Goal: Task Accomplishment & Management: Use online tool/utility

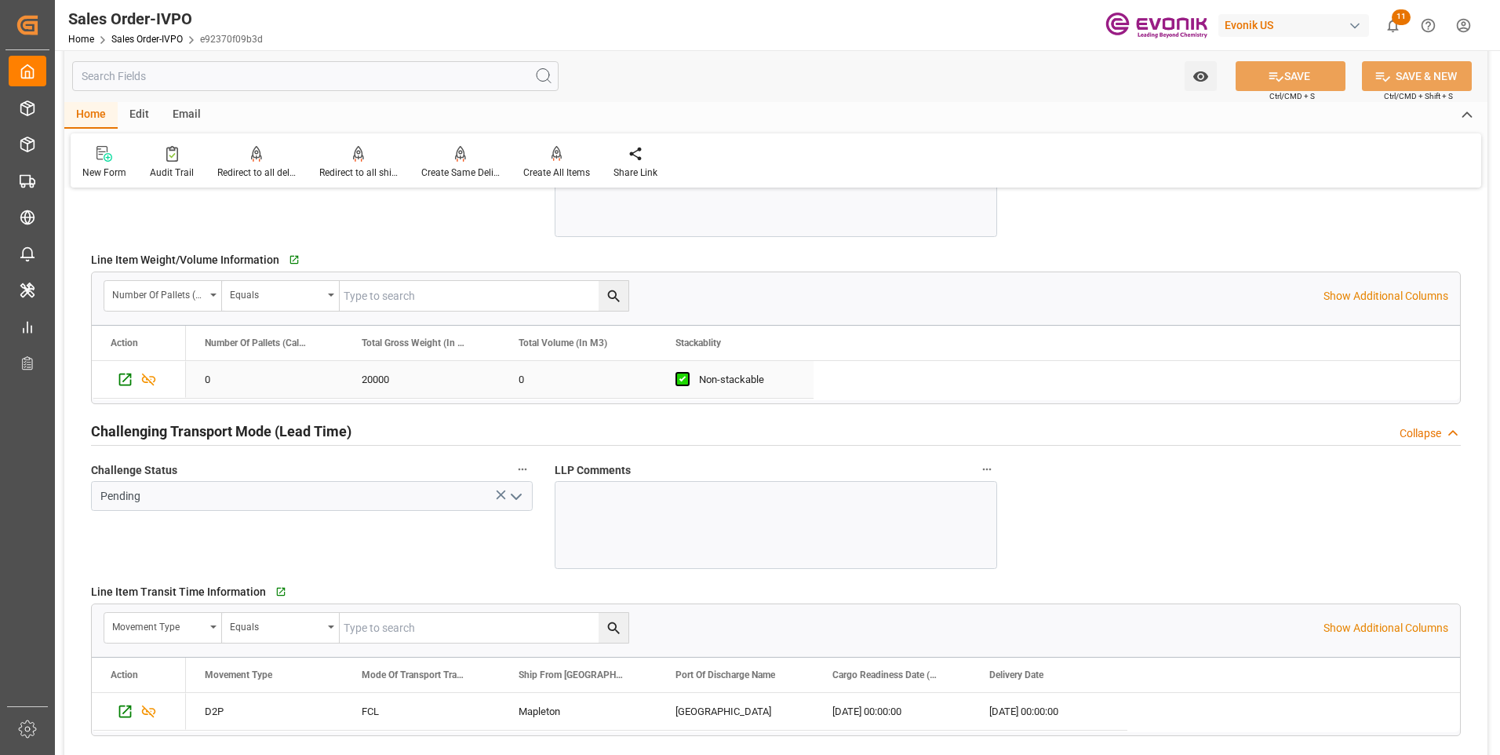
scroll to position [1962, 0]
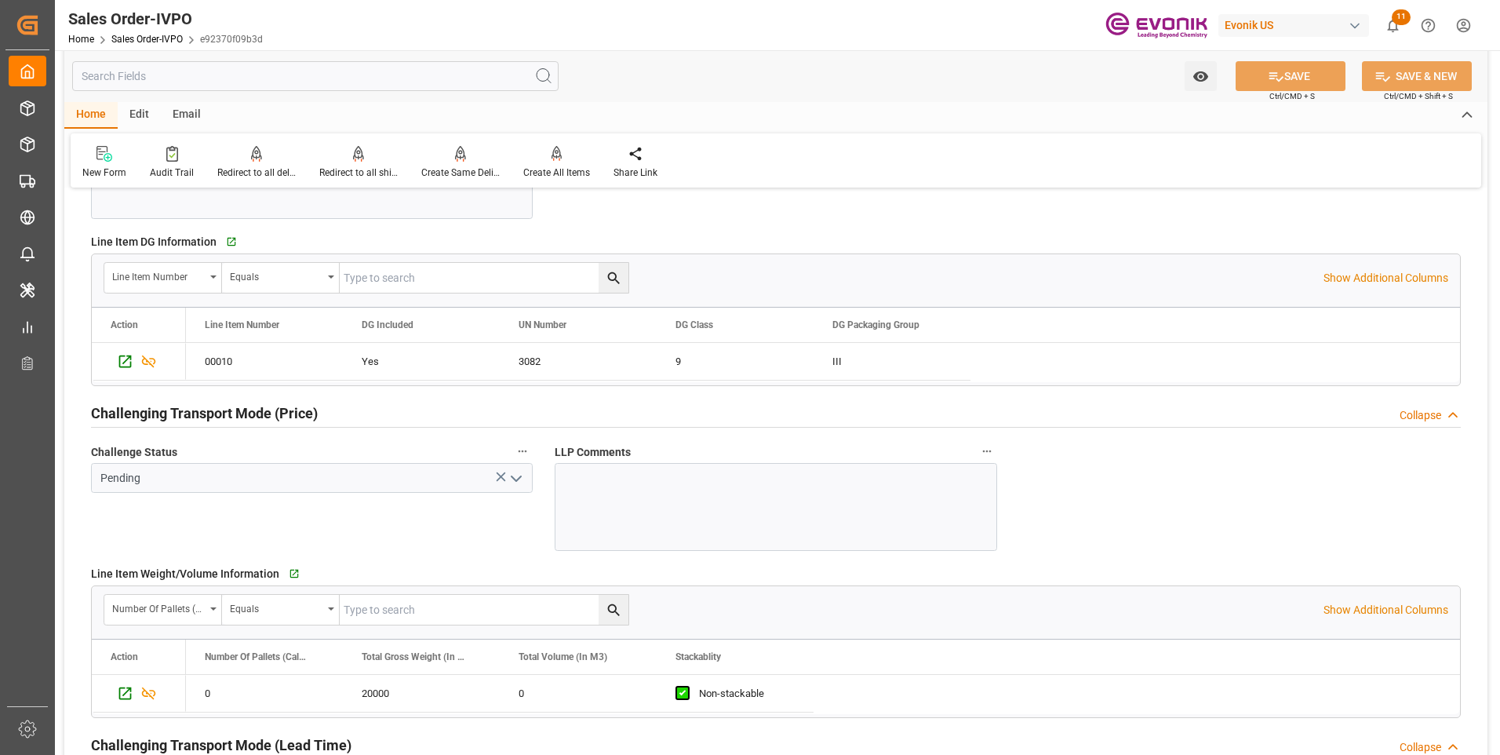
click at [352, 75] on input "text" at bounding box center [315, 76] width 487 height 30
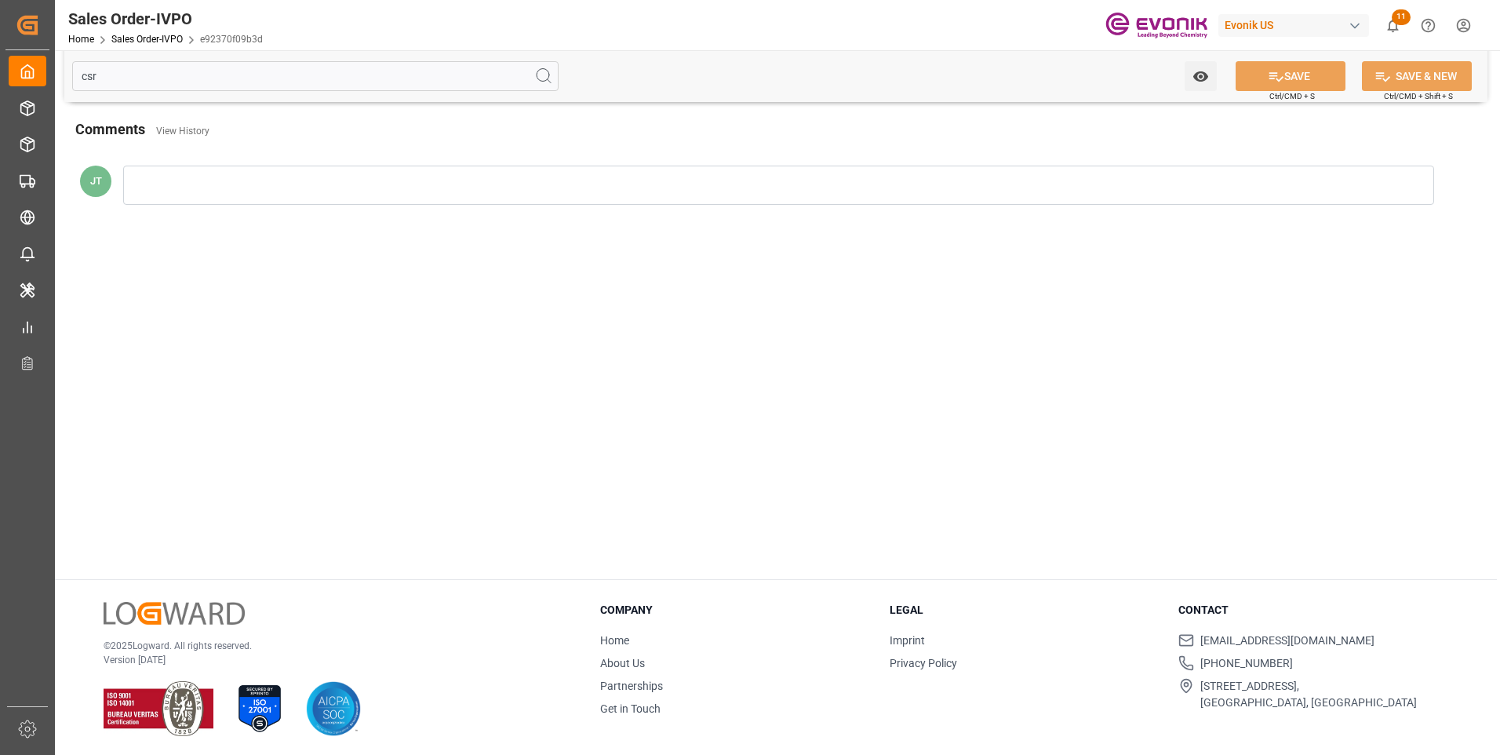
scroll to position [0, 0]
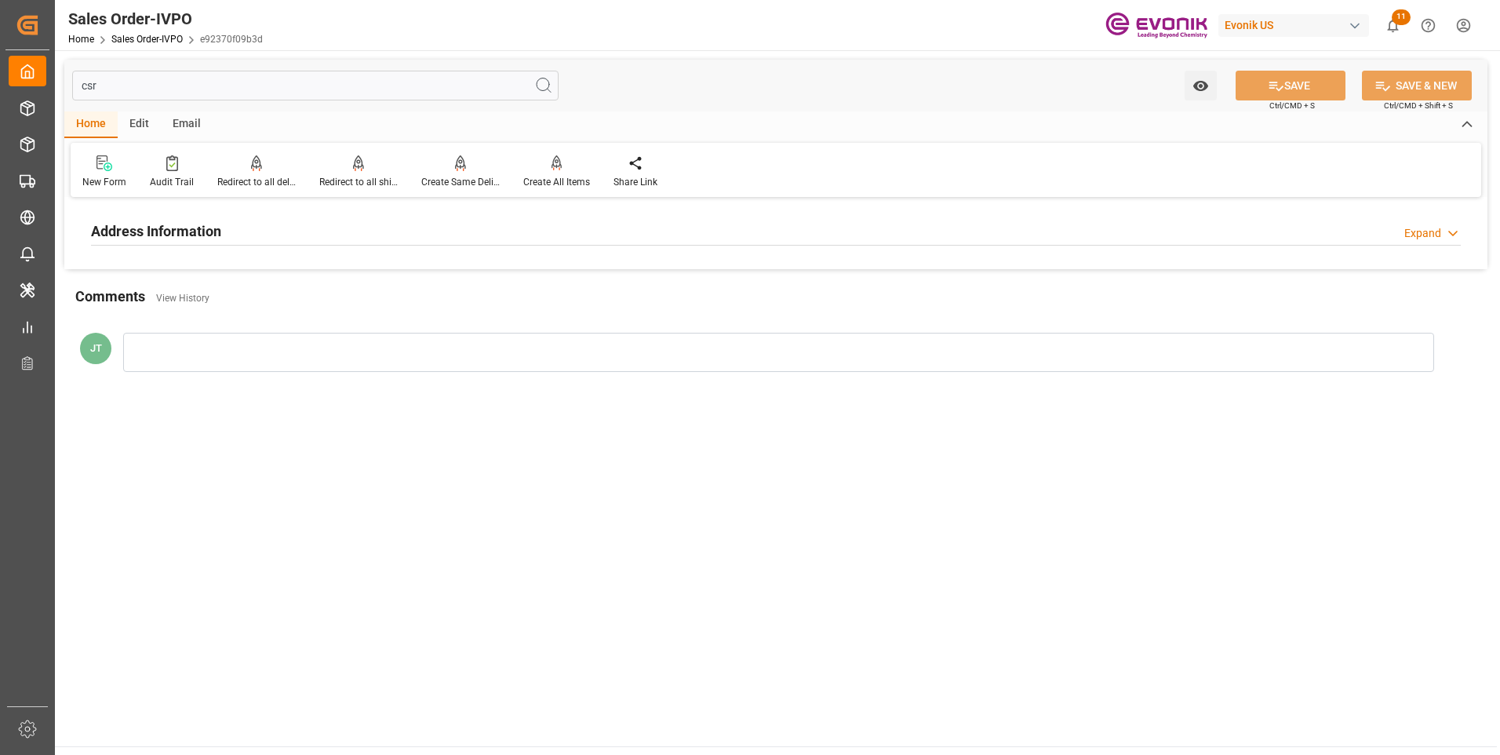
click at [399, 230] on div "Address Information Expand" at bounding box center [776, 230] width 1370 height 30
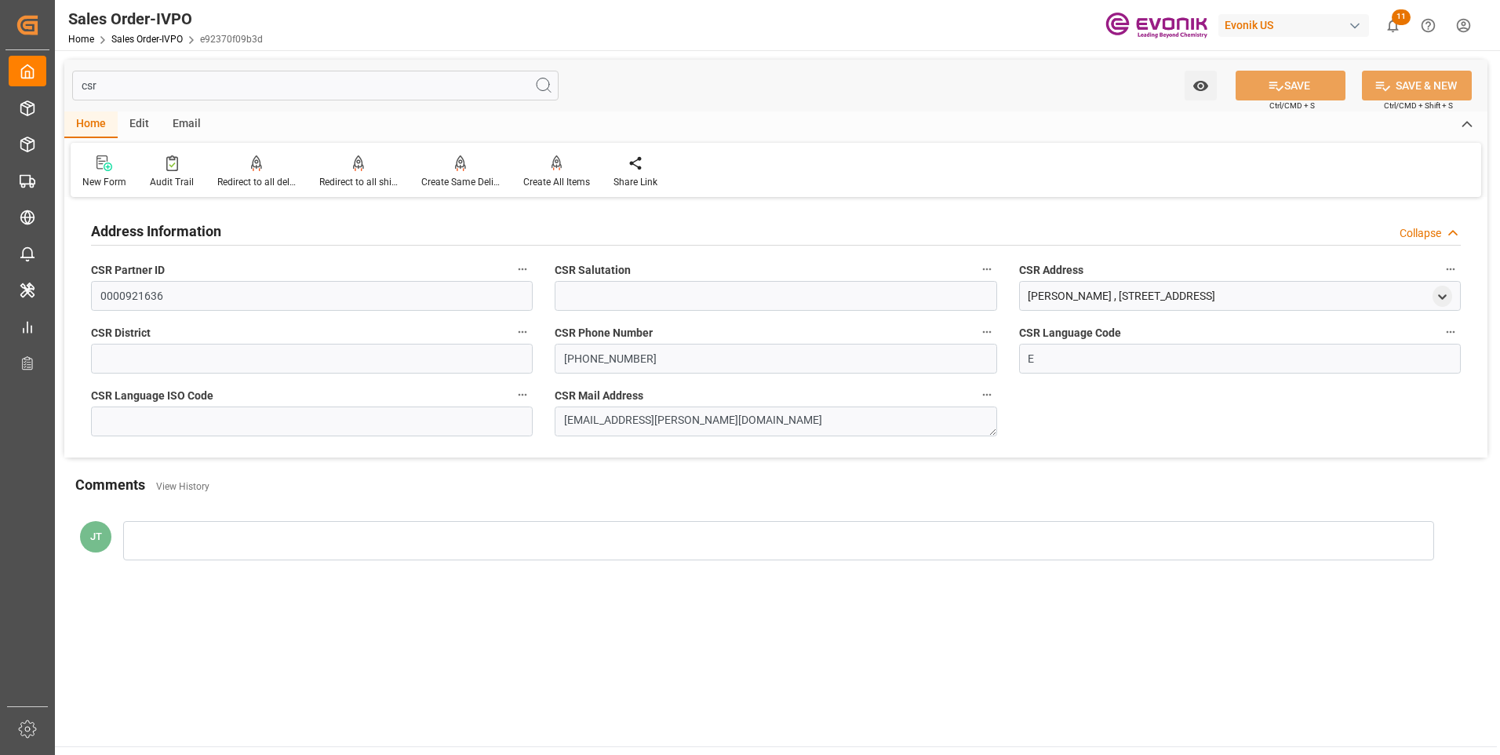
click at [129, 81] on input "csr" at bounding box center [315, 86] width 487 height 30
type input "c"
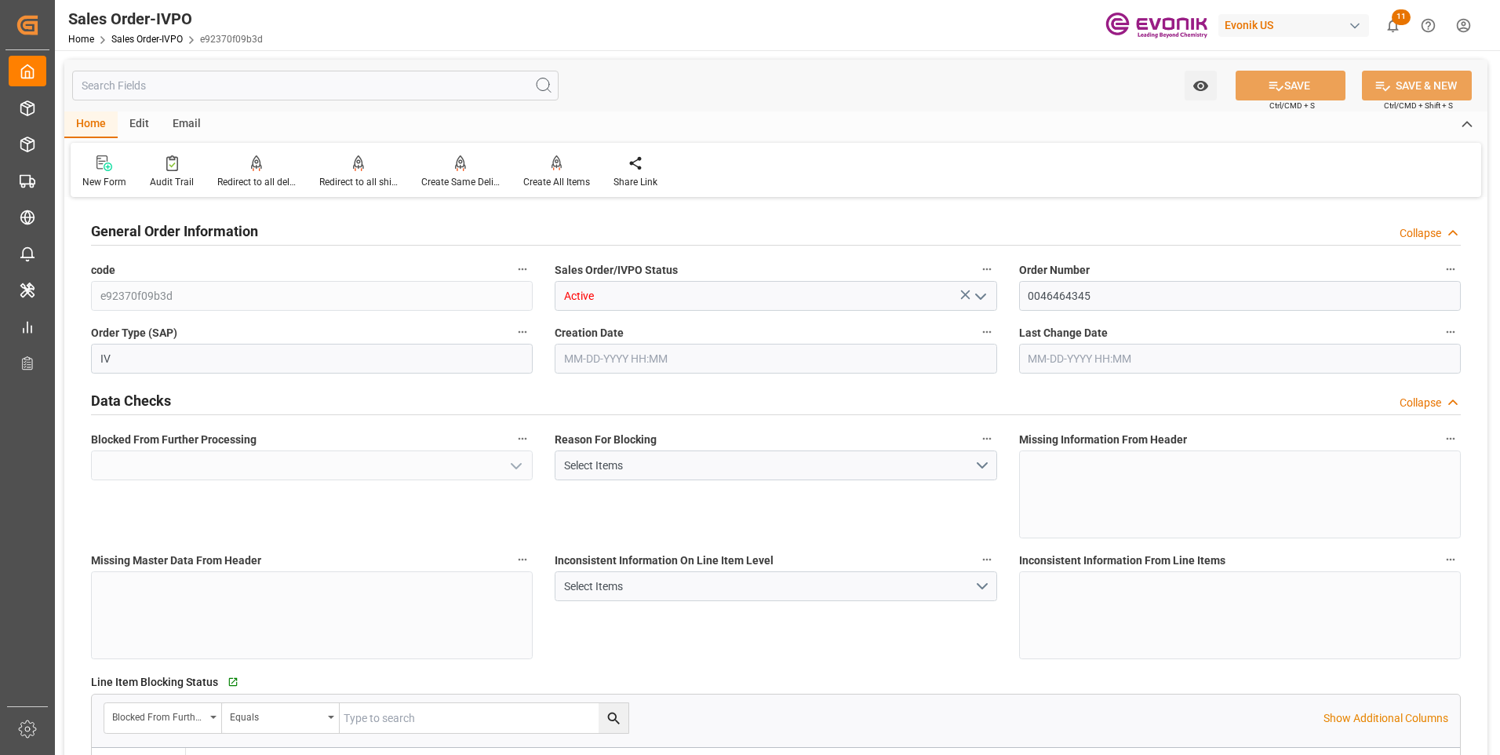
type input "Yes"
type input "BEANR"
type input "0"
type input "Pending"
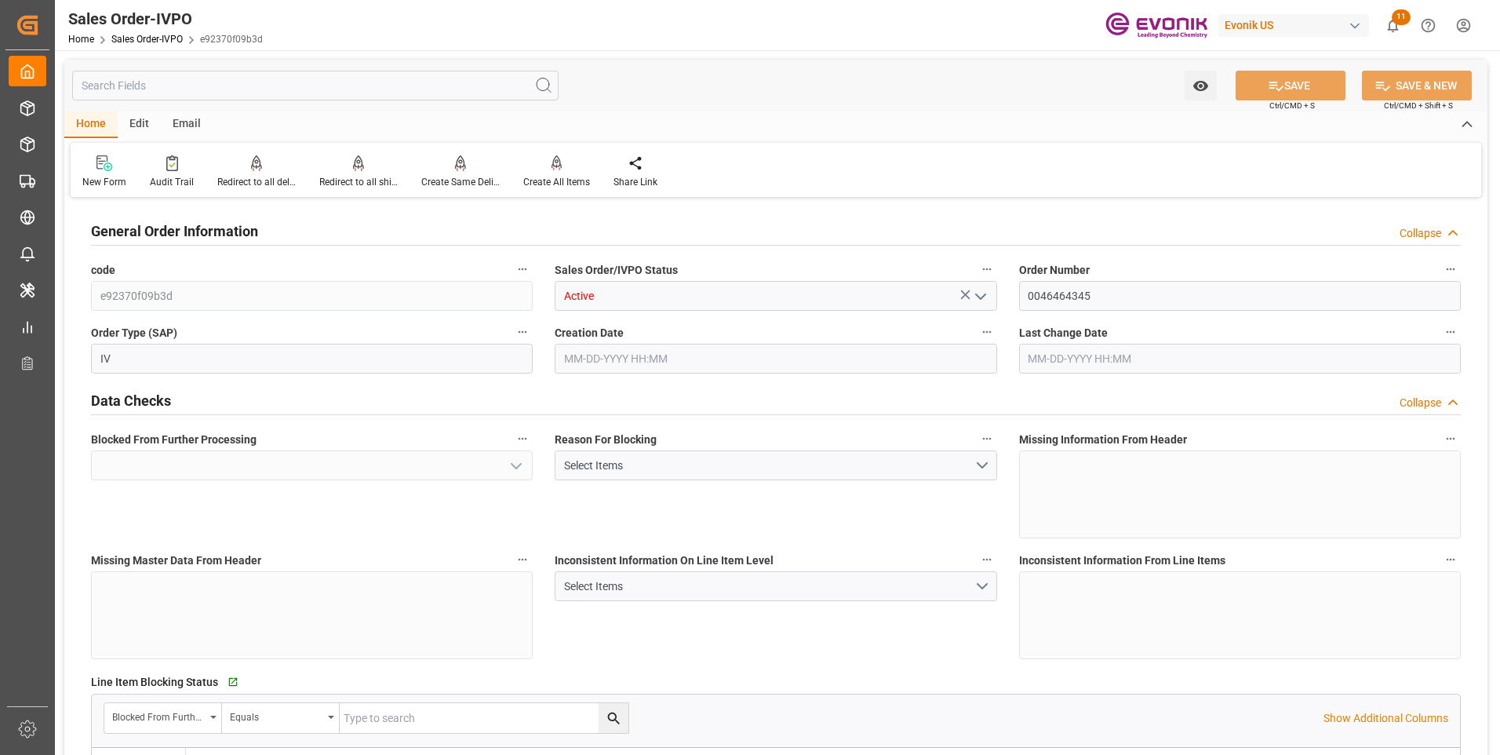
type input "1"
type input "20000"
type input "Pending"
type input "08-14-2025 13:16"
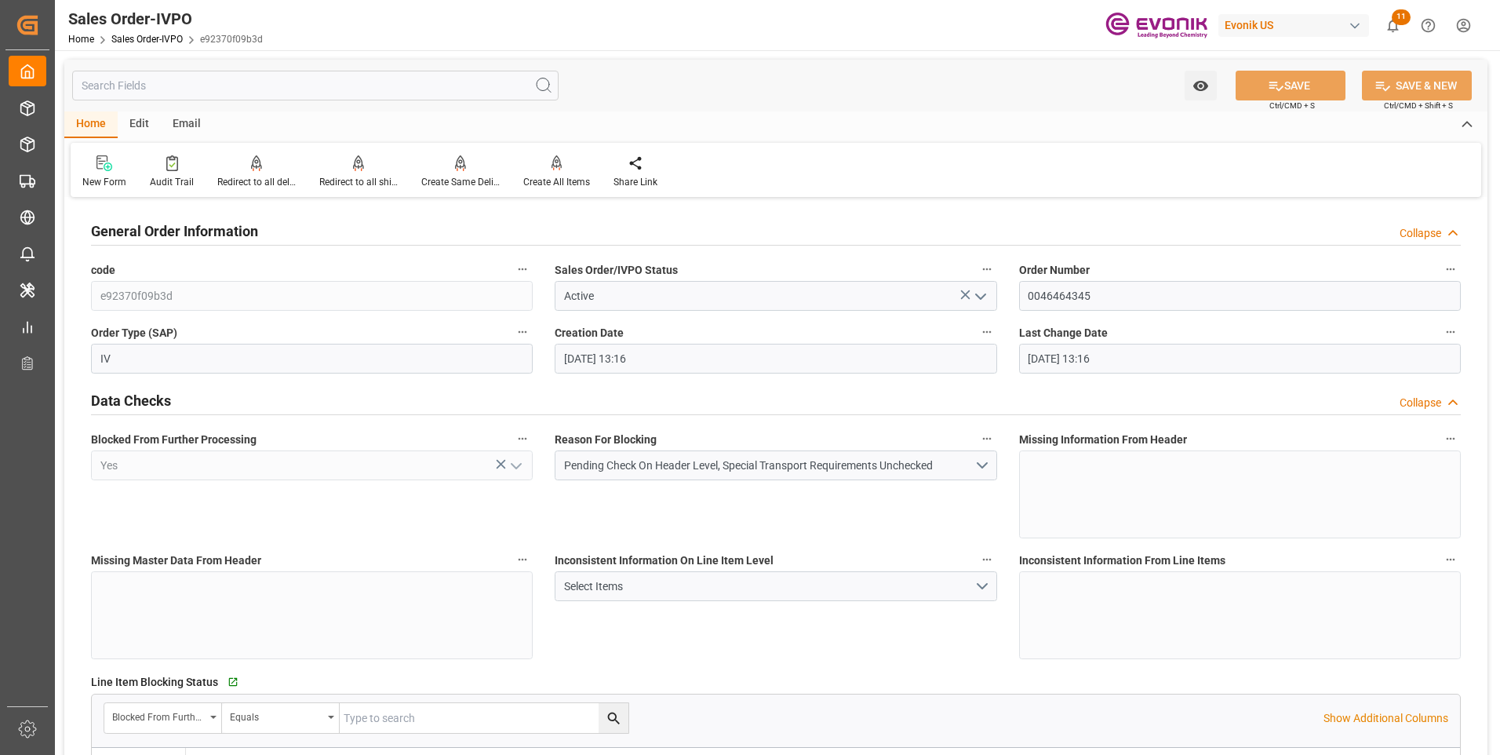
type input "08-14-2025 13:16"
click at [1068, 293] on input "0046464345" at bounding box center [1240, 296] width 442 height 30
click at [1067, 293] on input "0046464345" at bounding box center [1240, 296] width 442 height 30
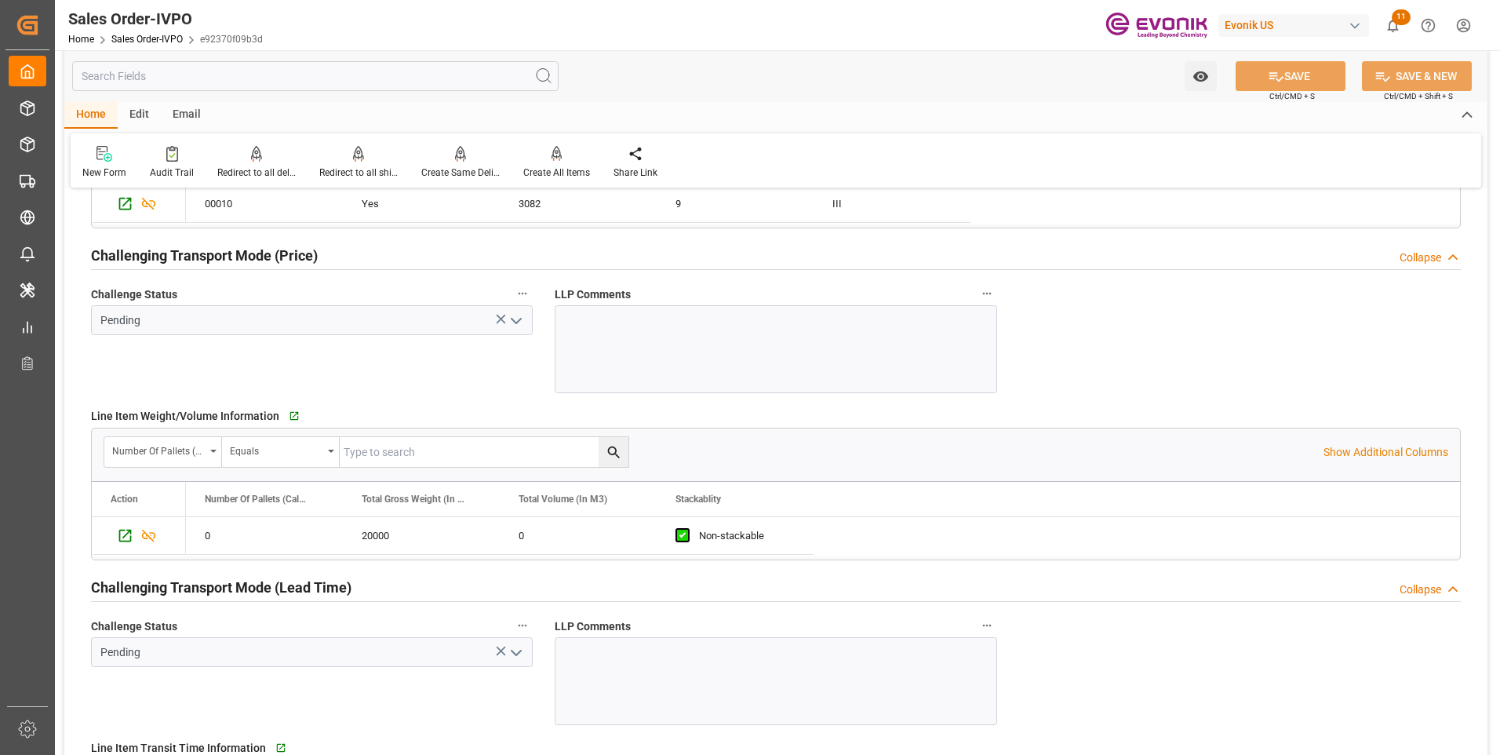
scroll to position [2276, 0]
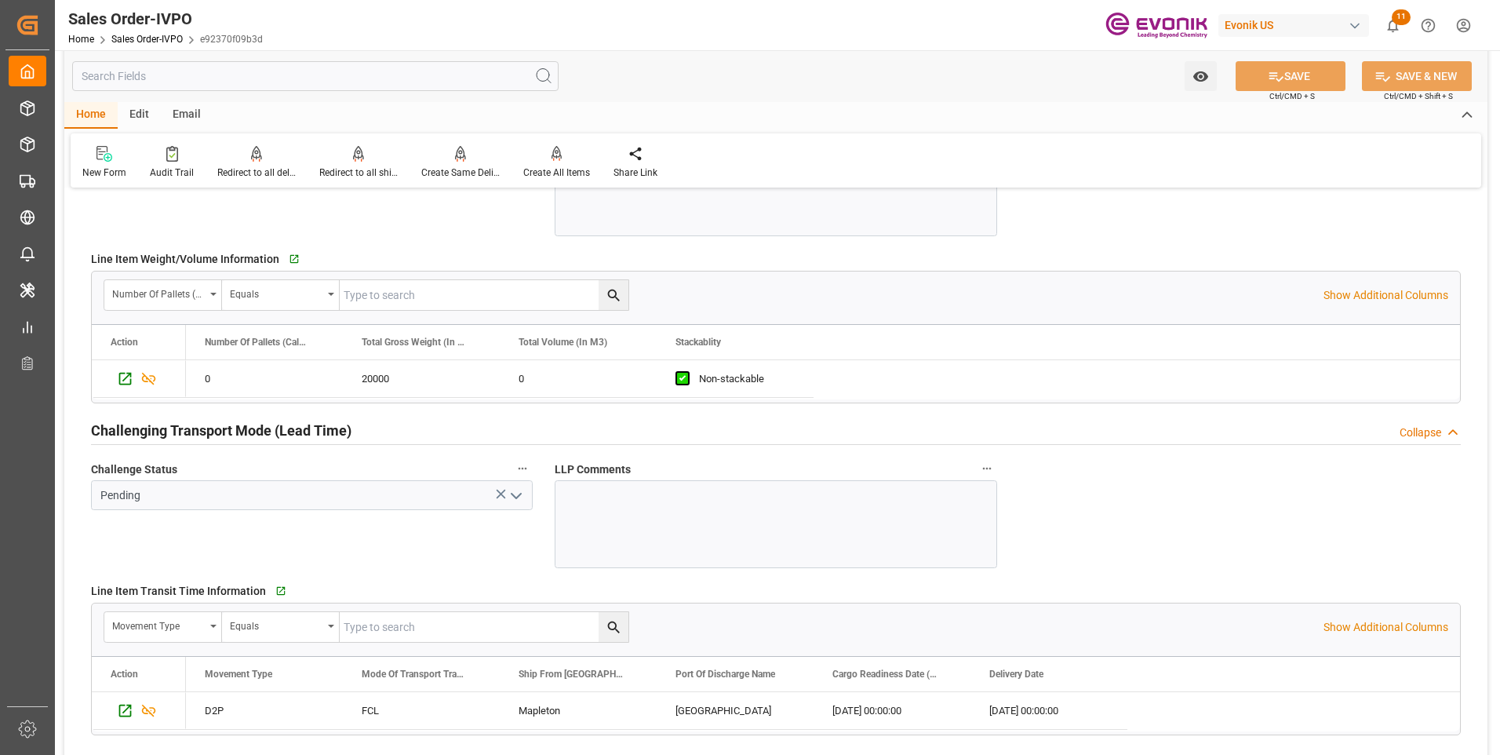
click at [616, 512] on div at bounding box center [776, 524] width 442 height 88
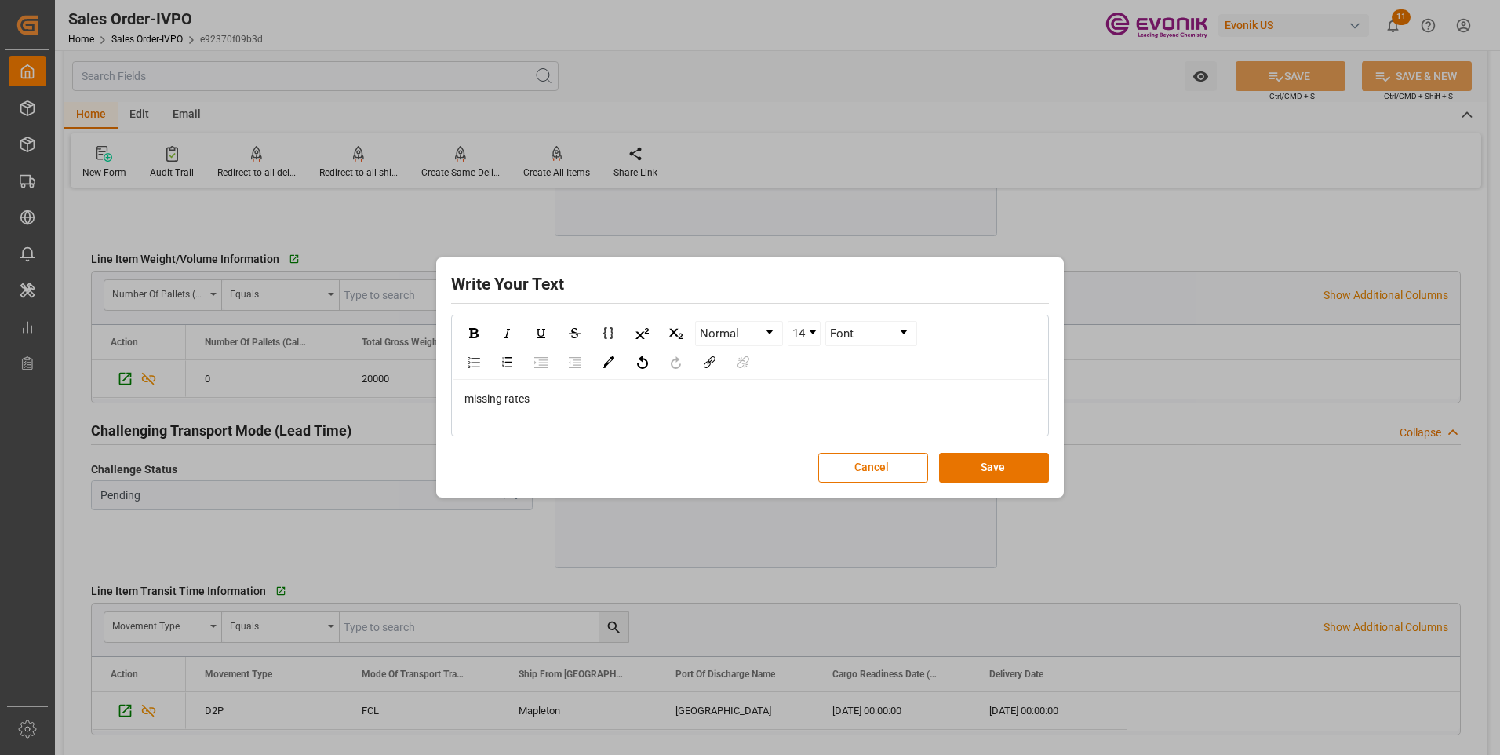
click at [964, 477] on button "Save" at bounding box center [994, 468] width 110 height 30
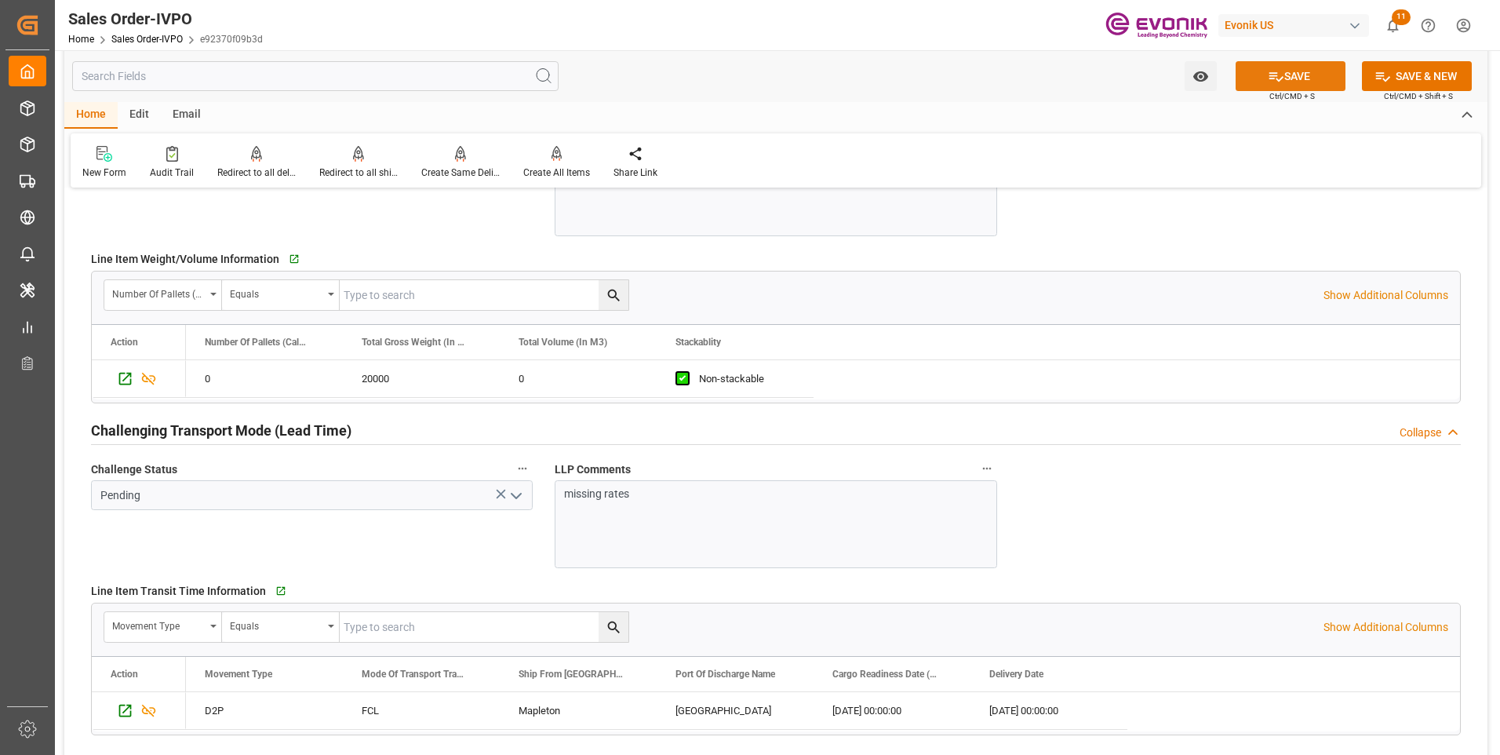
click at [1303, 73] on button "SAVE" at bounding box center [1291, 76] width 110 height 30
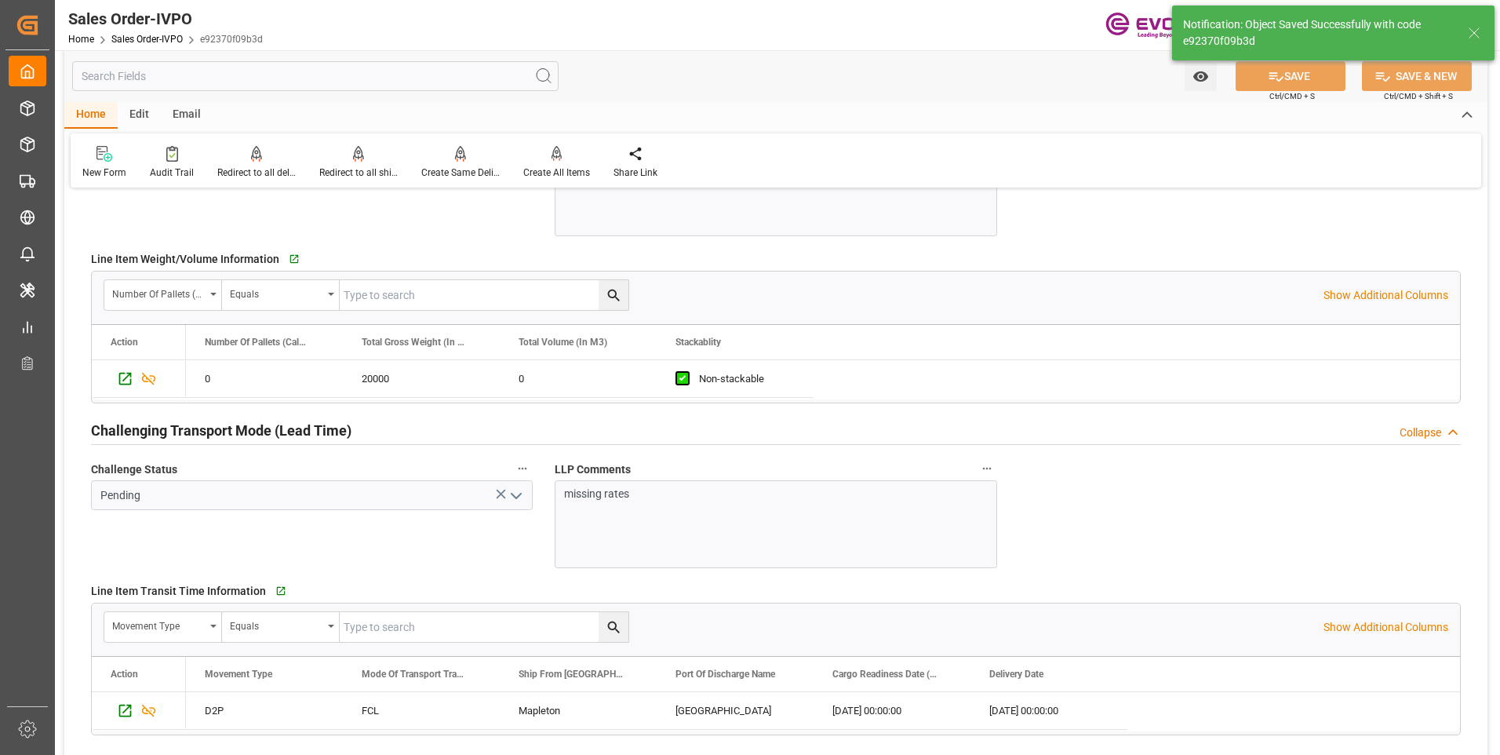
type input "08-15-2025 23:28"
type input "2"
type input "0"
type input "17000"
type input "30"
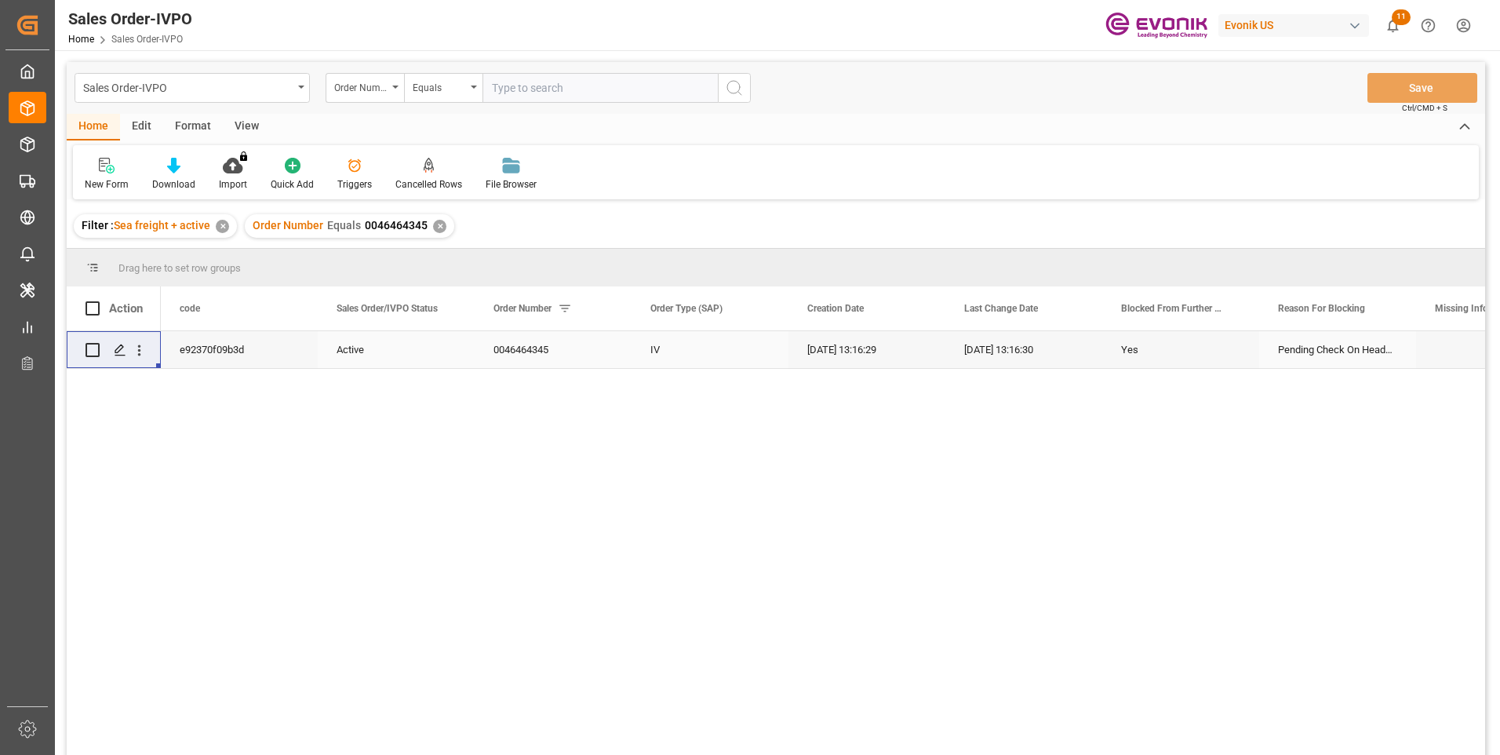
click at [603, 82] on input "text" at bounding box center [600, 88] width 235 height 30
paste input "0046465058"
type input "0046465058"
click at [746, 89] on button "search button" at bounding box center [734, 88] width 33 height 30
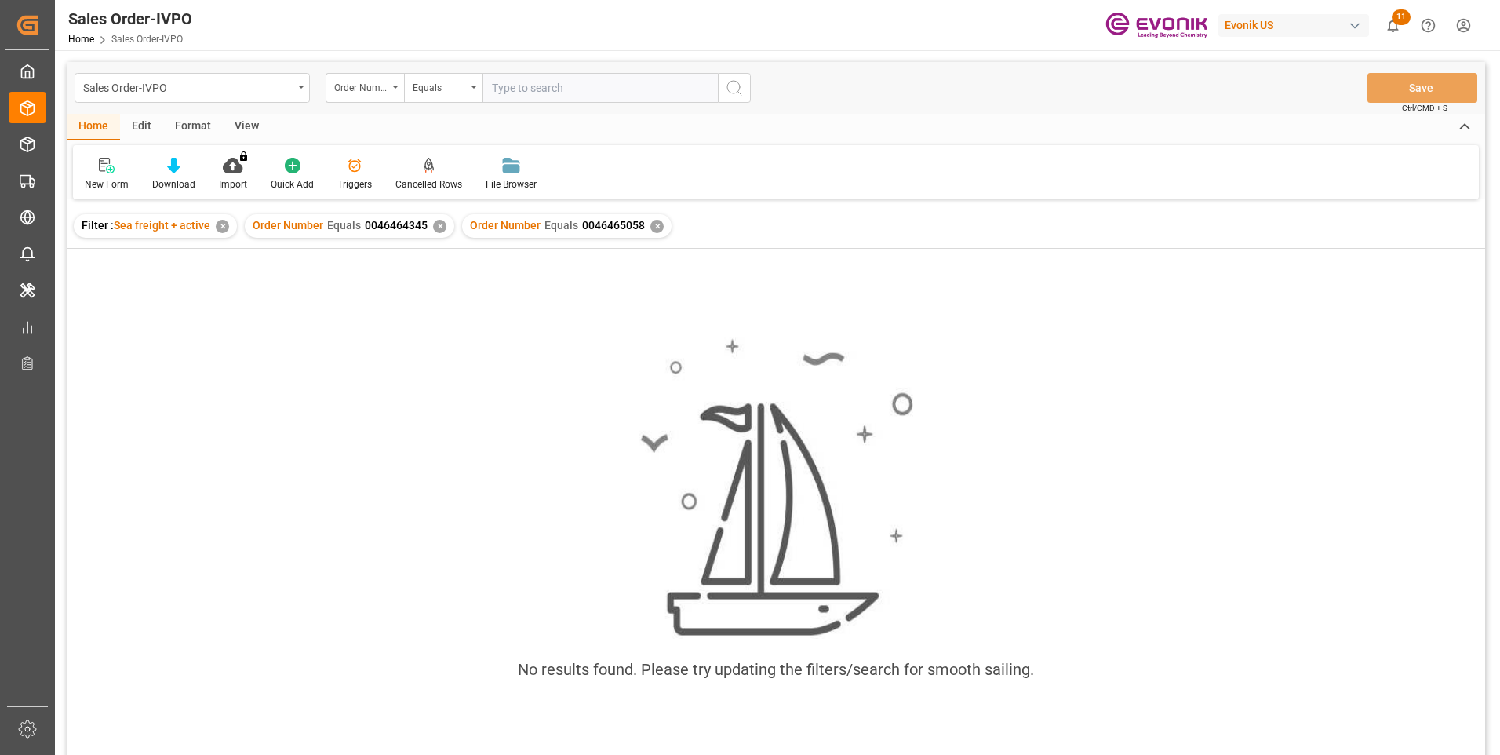
click at [437, 224] on div "✕" at bounding box center [439, 226] width 13 height 13
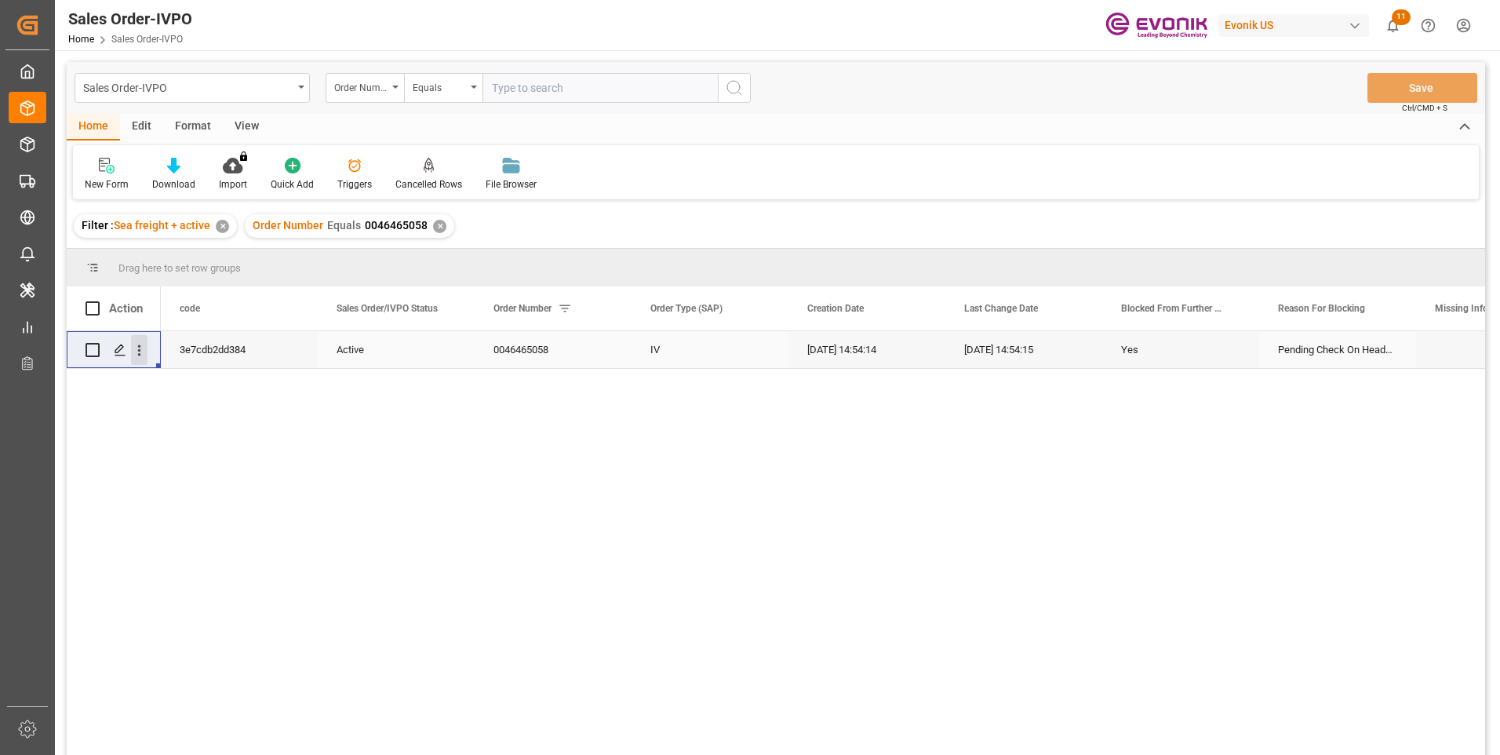
click at [140, 356] on icon "open menu" at bounding box center [139, 350] width 16 height 16
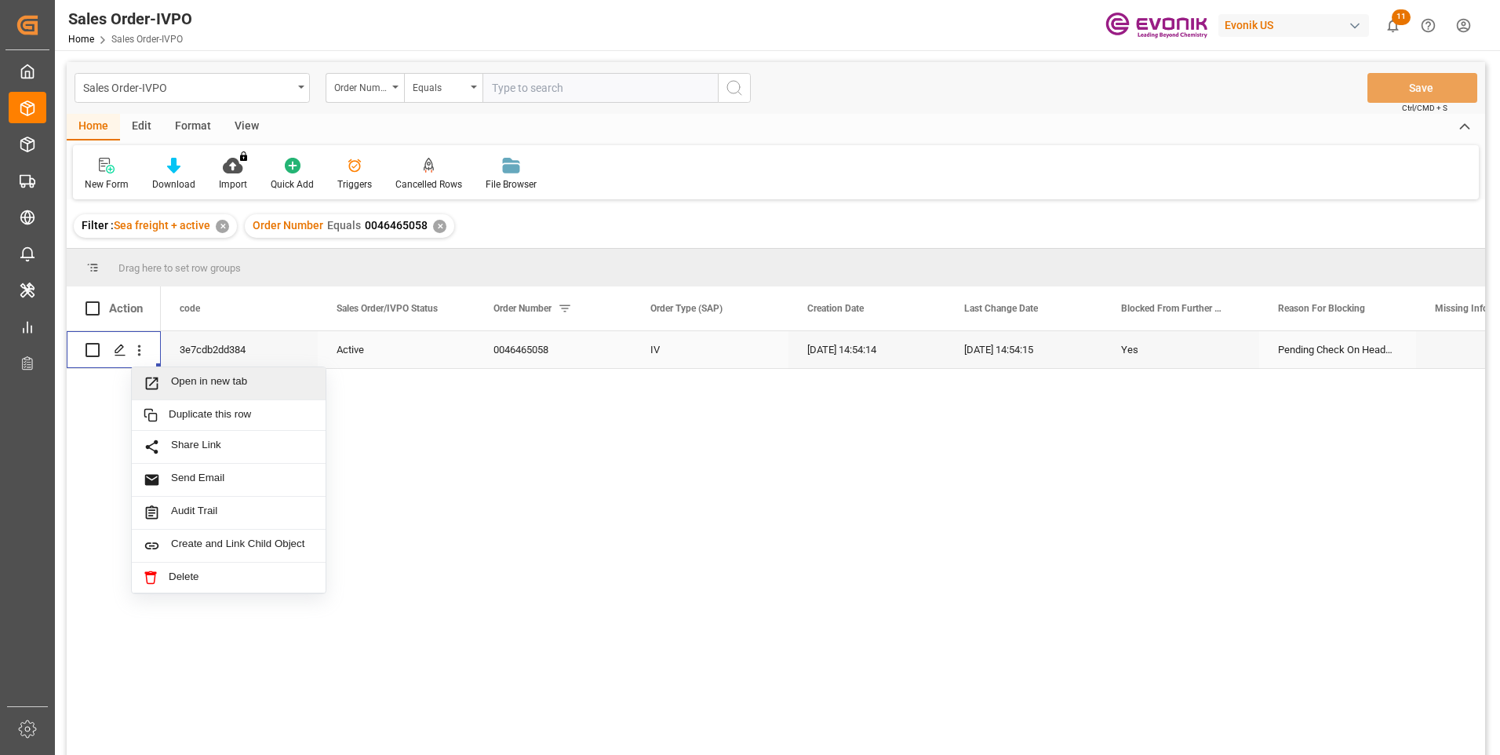
click at [185, 374] on div "Open in new tab" at bounding box center [229, 383] width 194 height 33
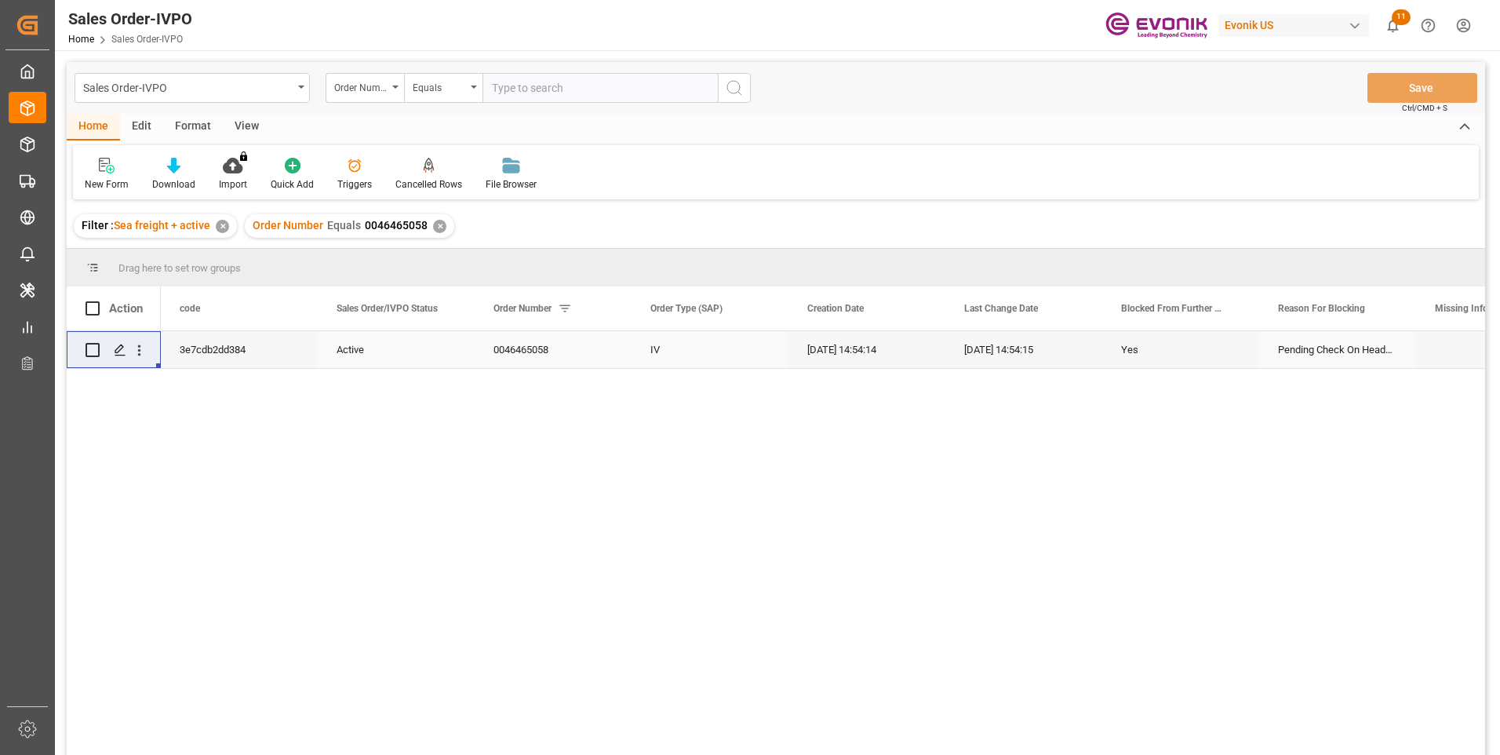
click at [510, 82] on input "text" at bounding box center [600, 88] width 235 height 30
paste input "0046468293"
type input "0046468293"
click at [735, 88] on icon "search button" at bounding box center [734, 87] width 19 height 19
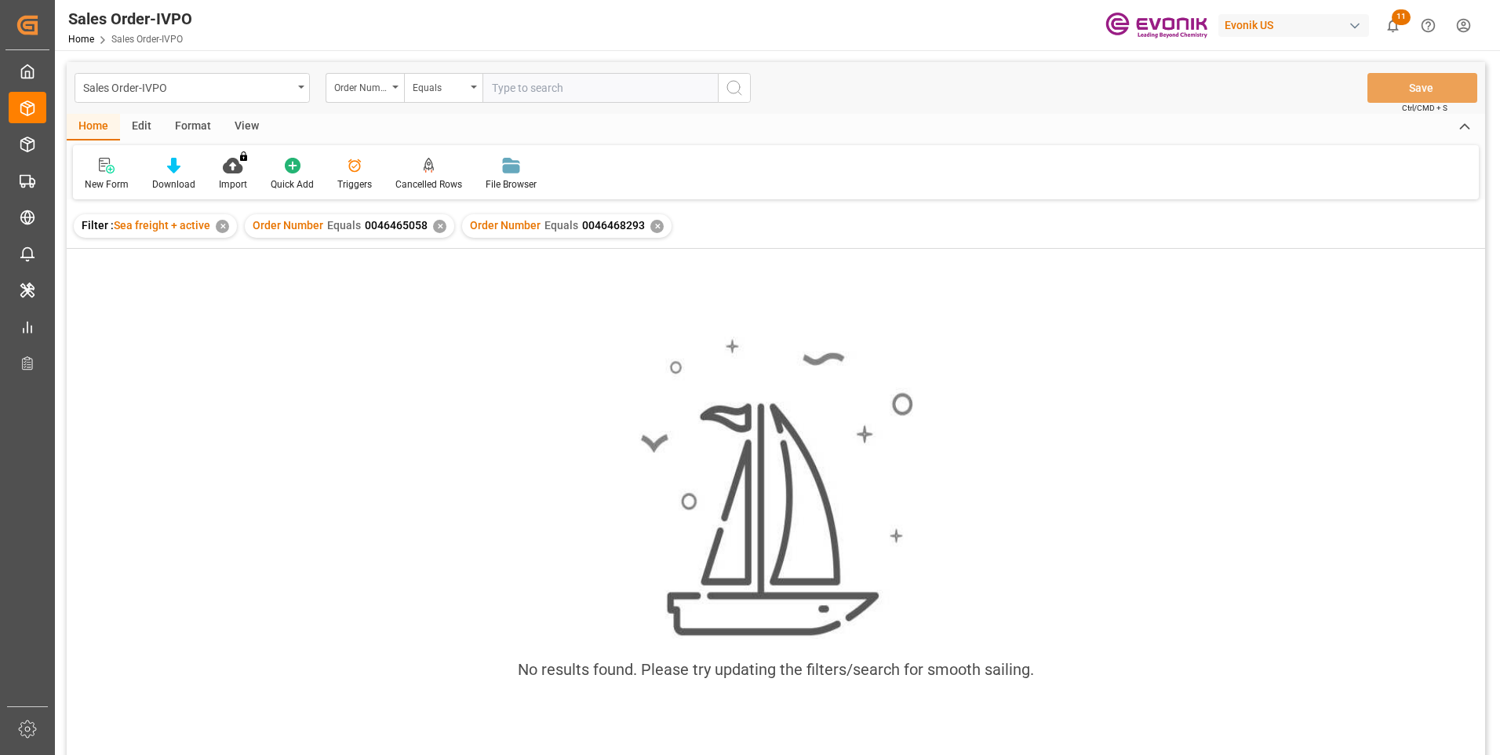
click at [439, 224] on div "✕" at bounding box center [439, 226] width 13 height 13
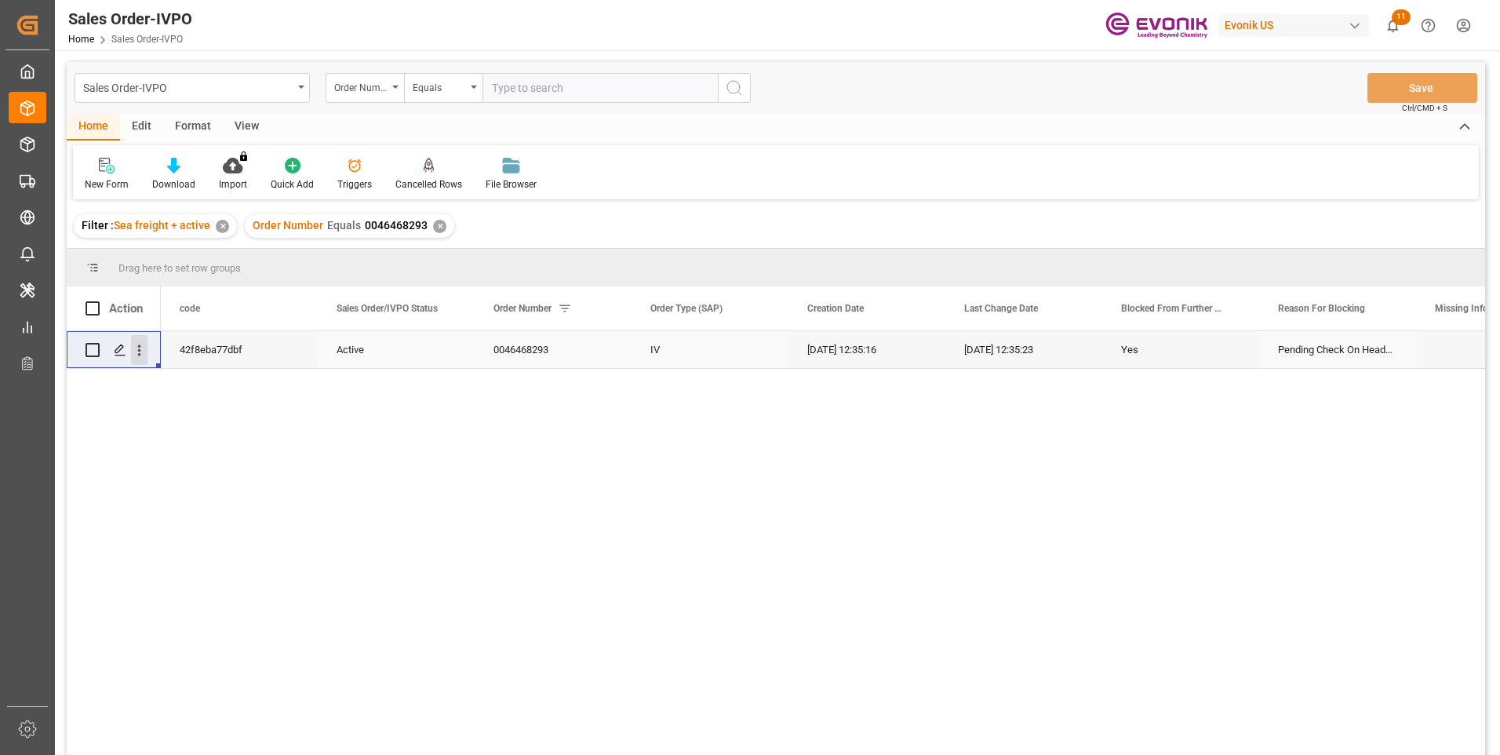
click at [137, 347] on icon "open menu" at bounding box center [139, 350] width 16 height 16
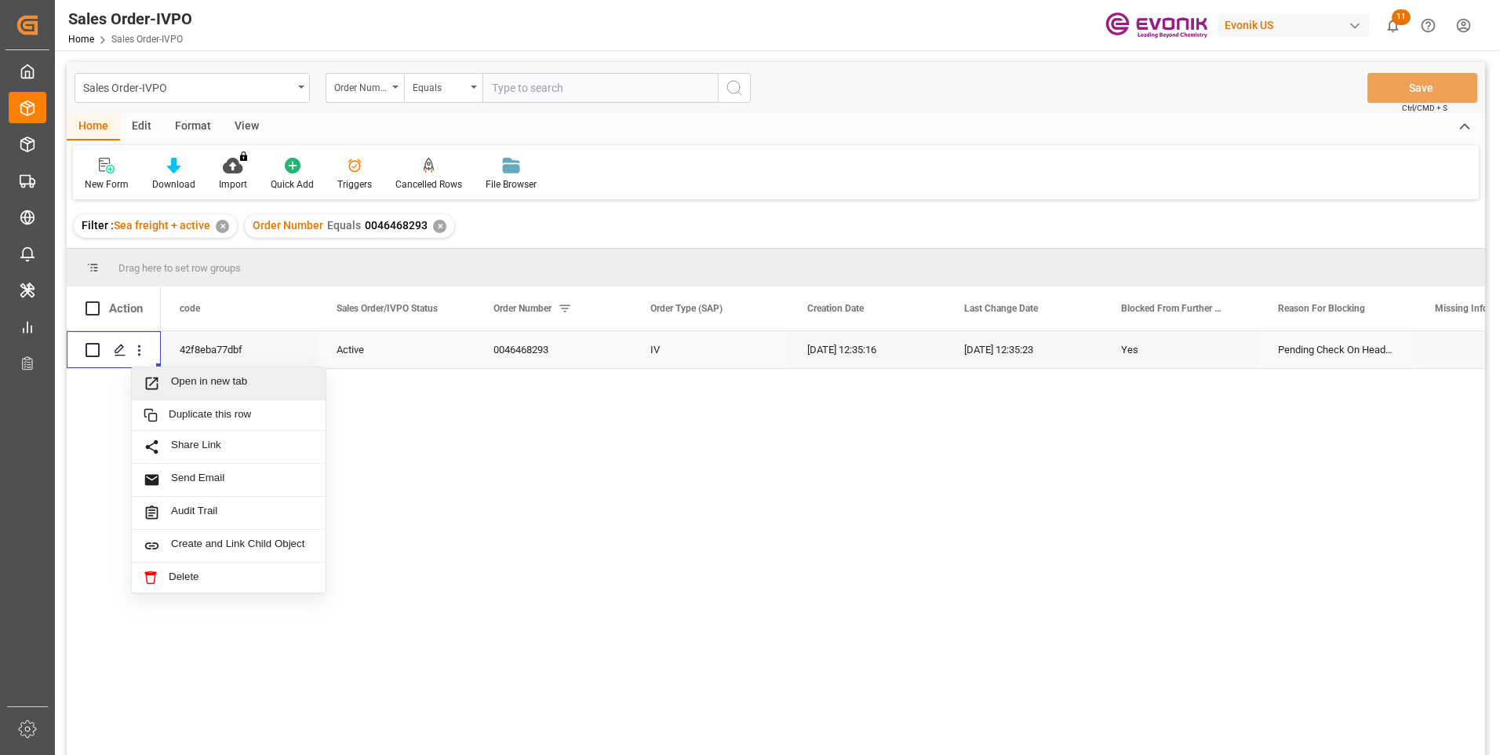
click at [199, 374] on div "Open in new tab" at bounding box center [229, 383] width 194 height 33
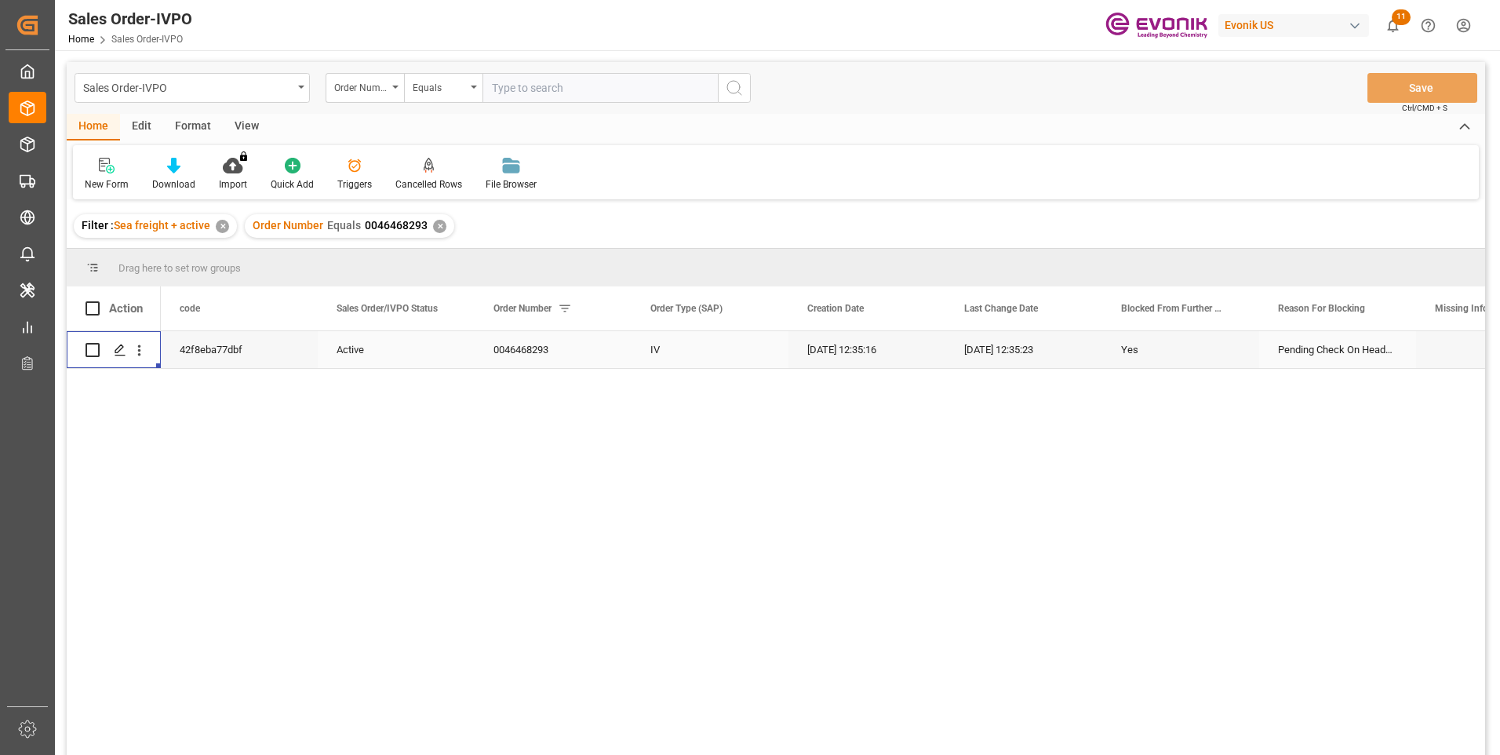
click at [528, 81] on input "text" at bounding box center [600, 88] width 235 height 30
paste input "0046468293"
type input "0046468293"
click at [732, 86] on icon "search button" at bounding box center [734, 87] width 19 height 19
click at [437, 226] on div "✕" at bounding box center [439, 226] width 13 height 13
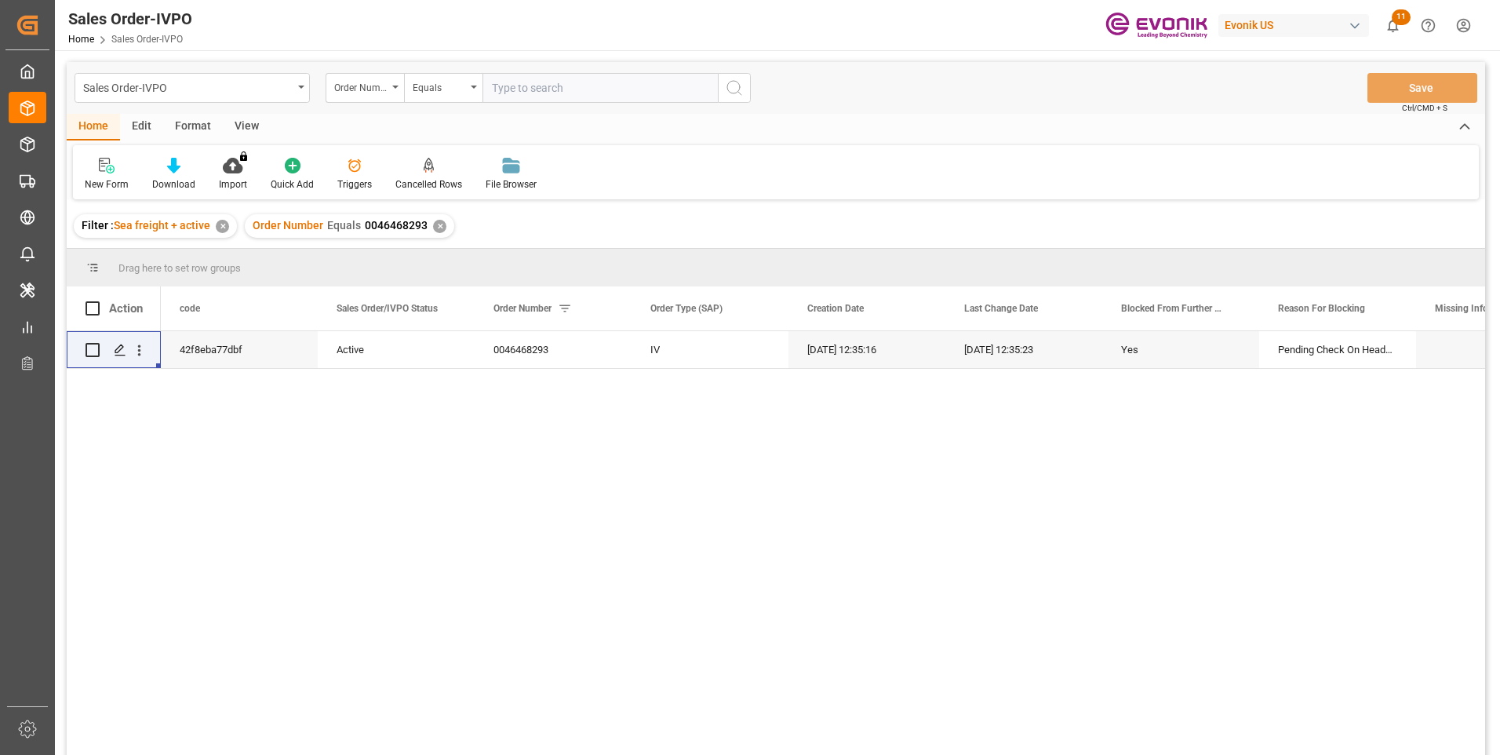
click at [551, 496] on div "42f8eba77dbf Active 0046468293 IV 08-14-2025 12:35:16 08-14-2025 12:35:23 Yes P…" at bounding box center [823, 548] width 1325 height 434
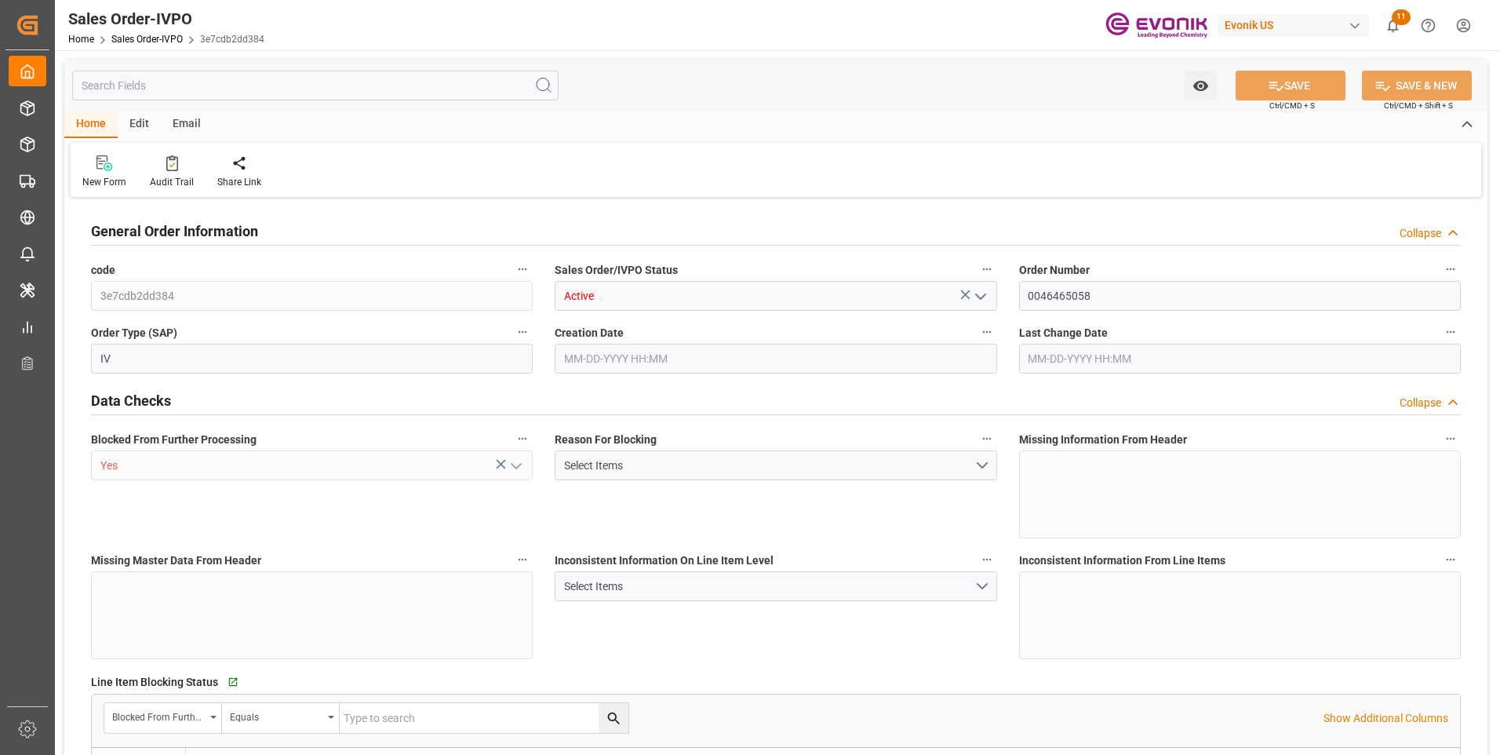
type input "COCTG"
type input "0"
type input "1"
type input "2137.86"
type input "08-14-2025 14:54"
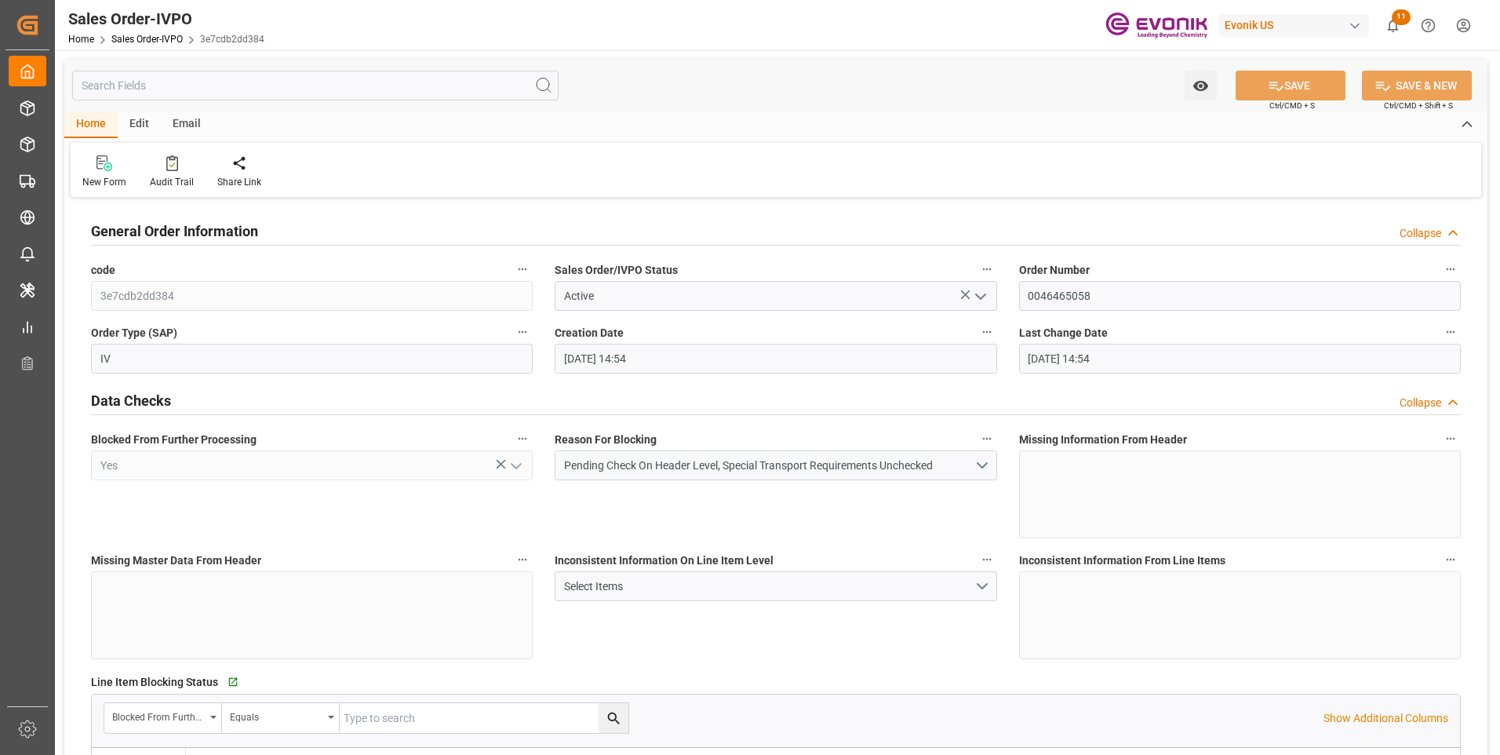
type input "08-14-2025 14:54"
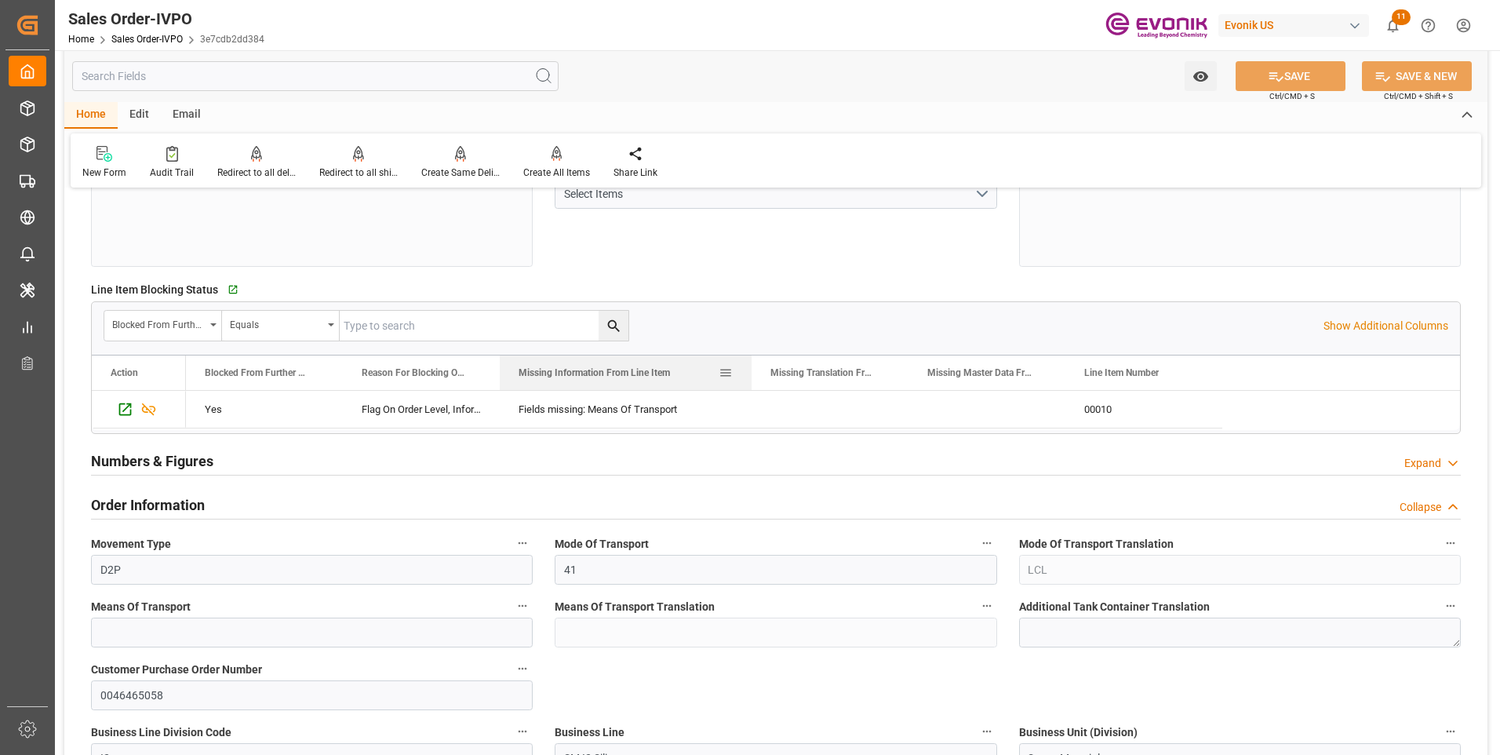
drag, startPoint x: 655, startPoint y: 367, endPoint x: 750, endPoint y: 371, distance: 95.0
click at [750, 371] on div at bounding box center [752, 372] width 6 height 35
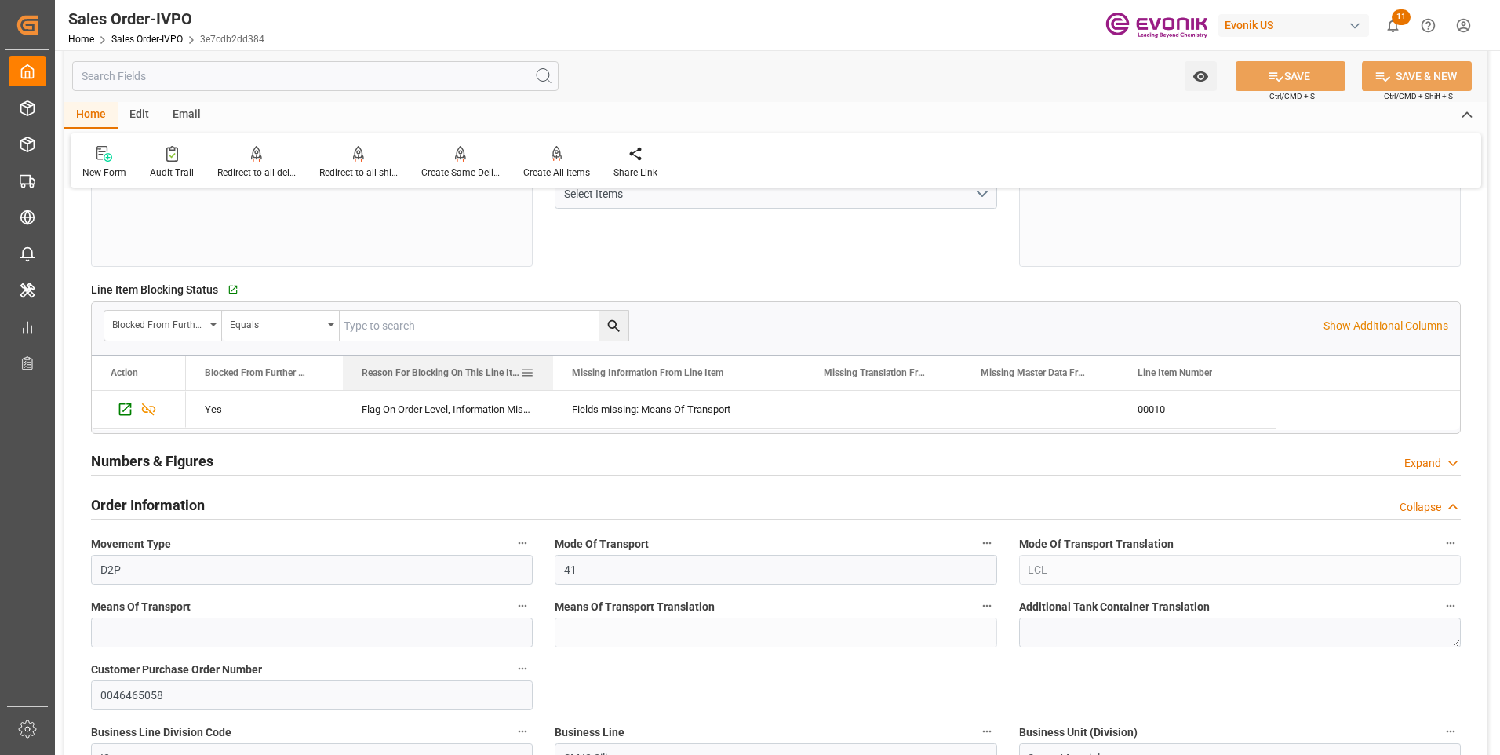
drag, startPoint x: 499, startPoint y: 364, endPoint x: 559, endPoint y: 374, distance: 60.4
click at [556, 374] on div at bounding box center [553, 372] width 6 height 35
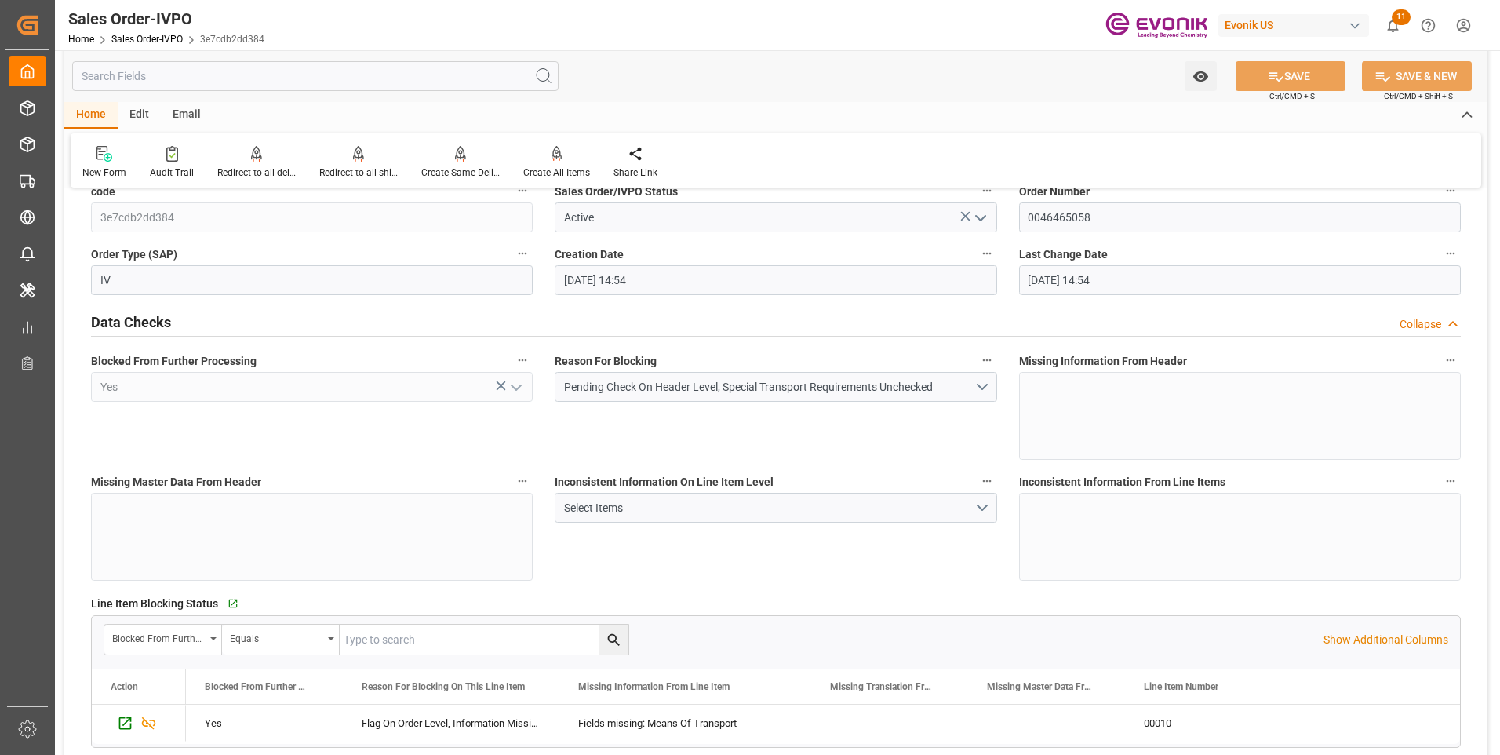
scroll to position [0, 0]
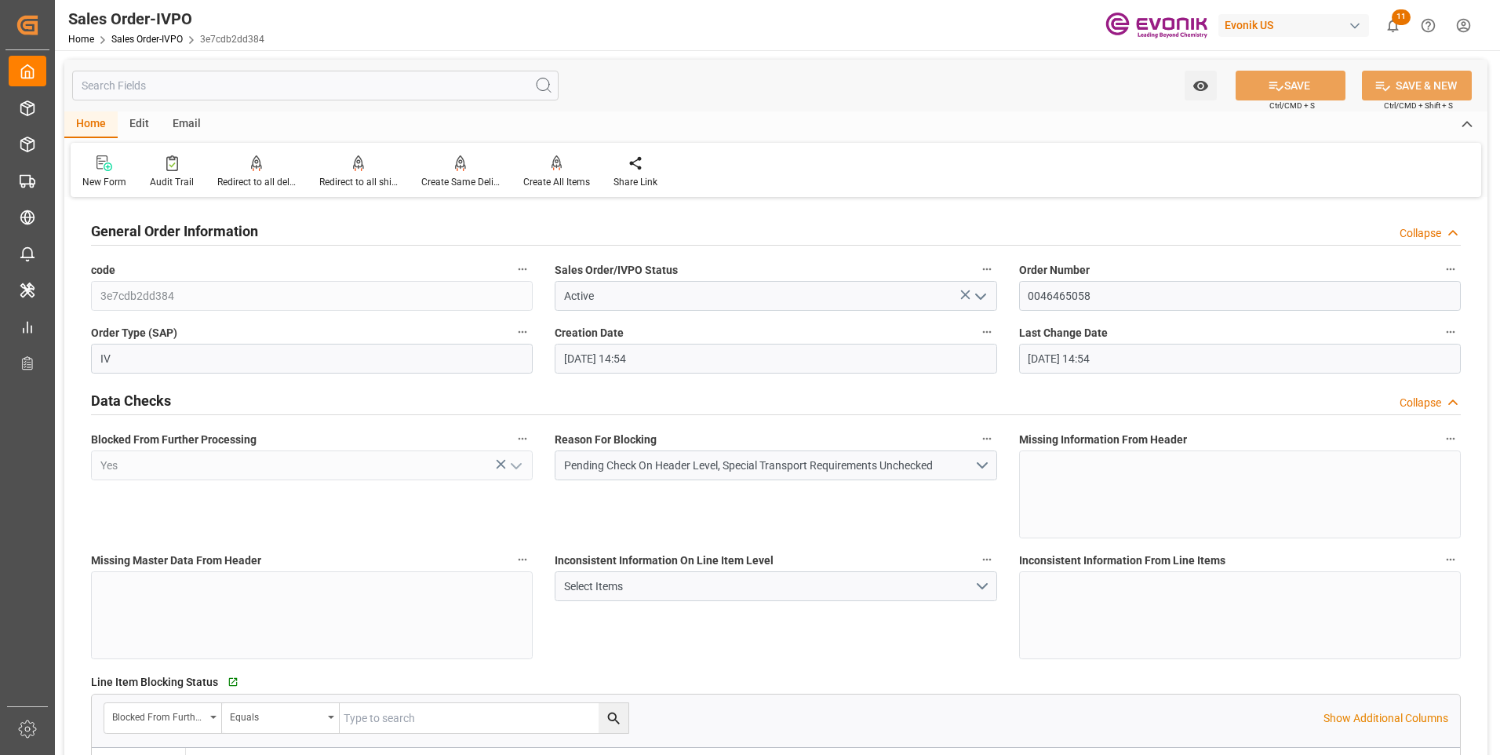
click at [148, 91] on input "text" at bounding box center [315, 86] width 487 height 30
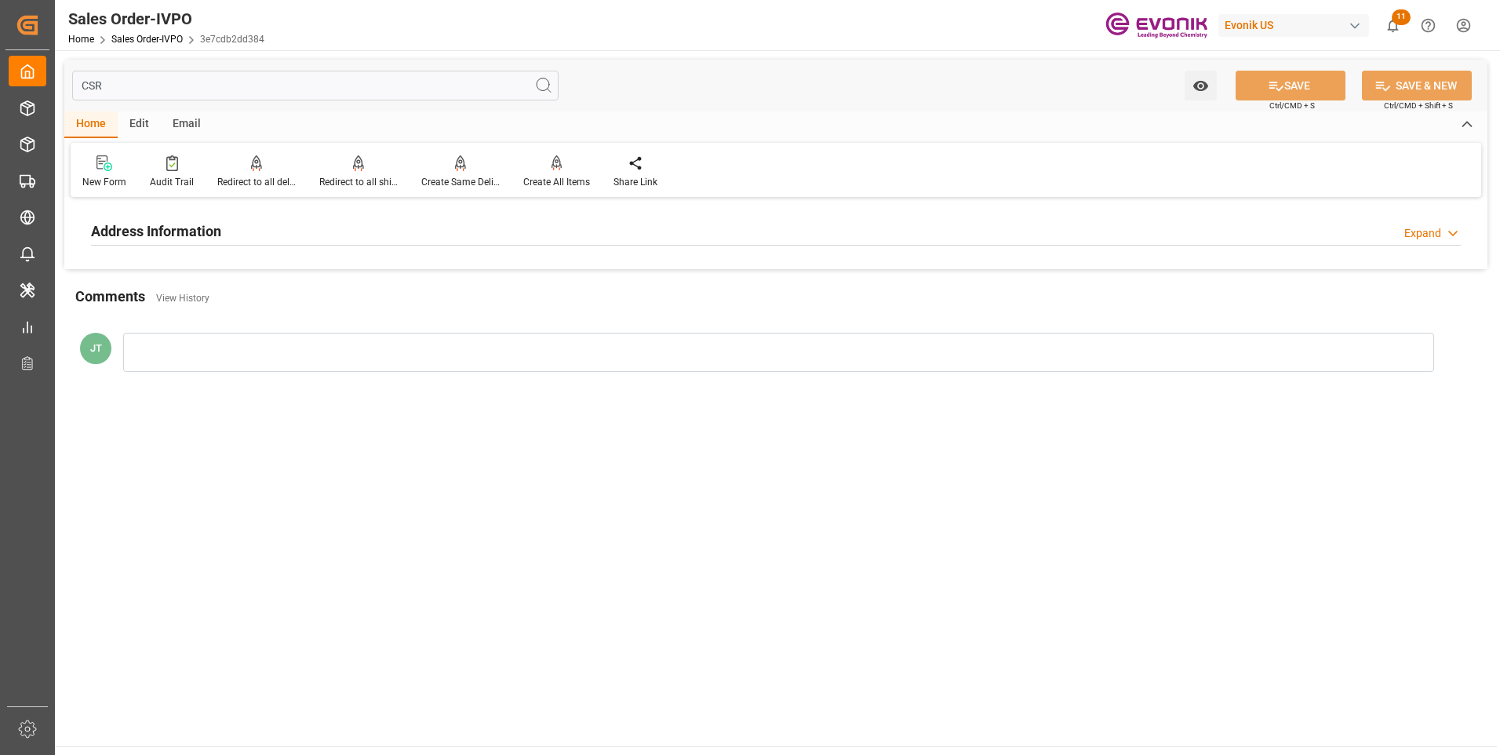
click at [269, 223] on div "Address Information Expand" at bounding box center [776, 230] width 1370 height 30
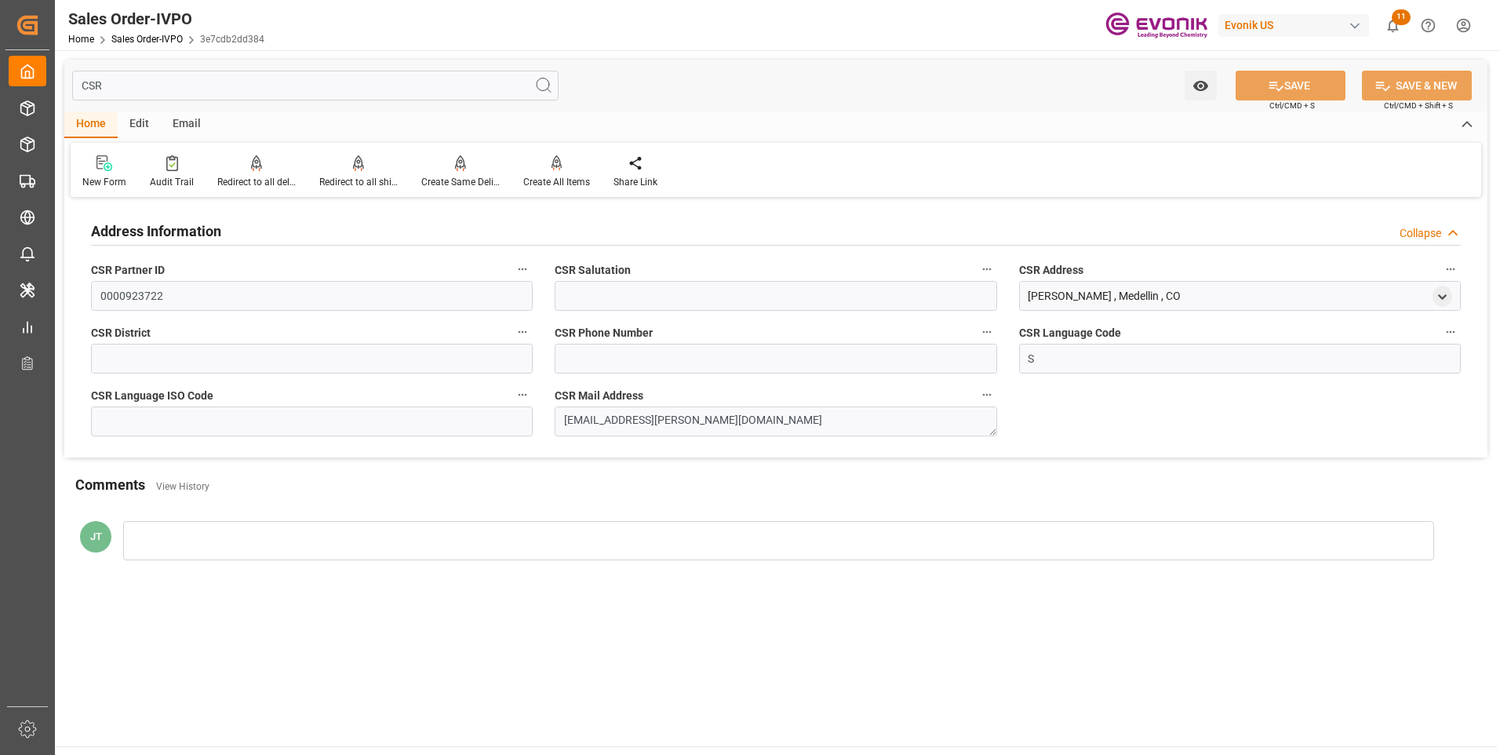
click at [198, 87] on input "CSR" at bounding box center [315, 86] width 487 height 30
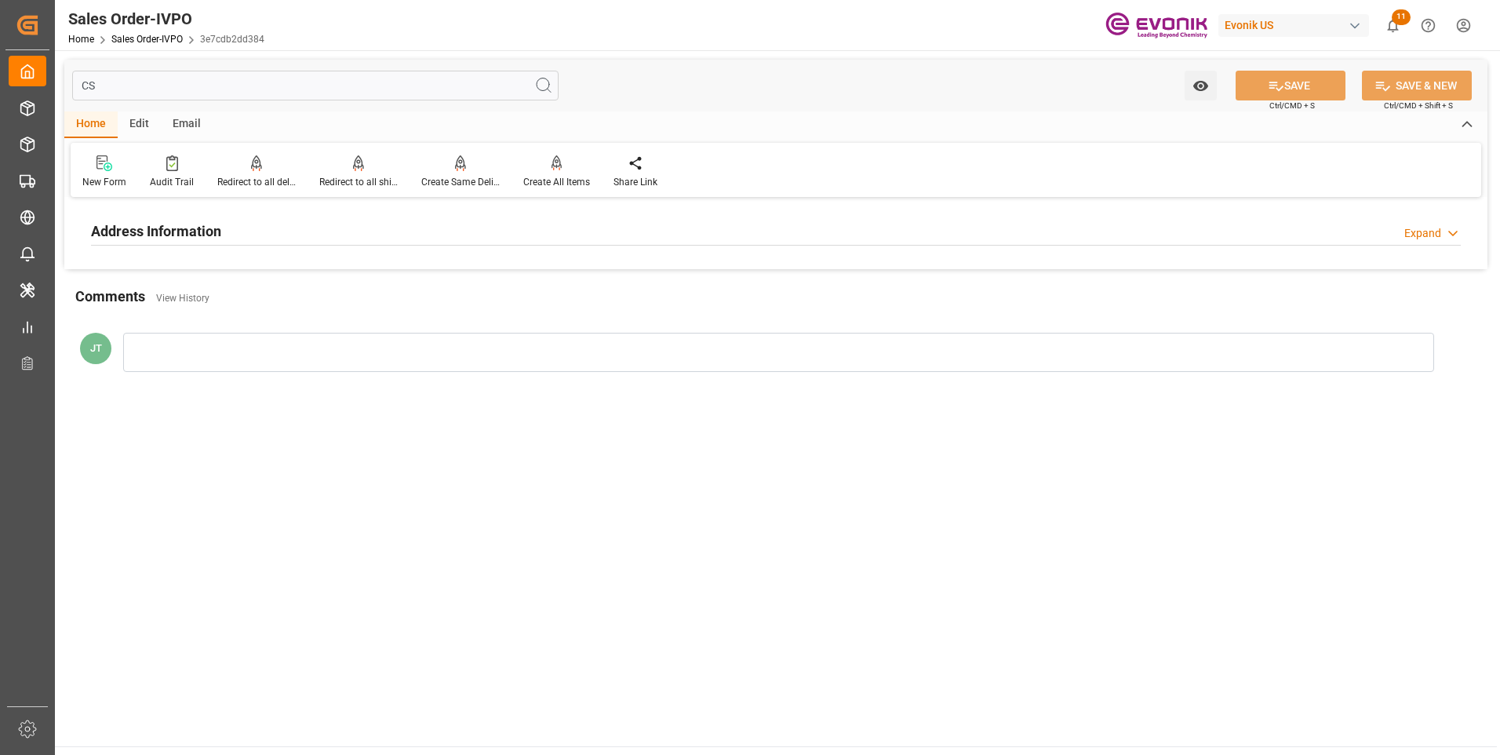
type input "C"
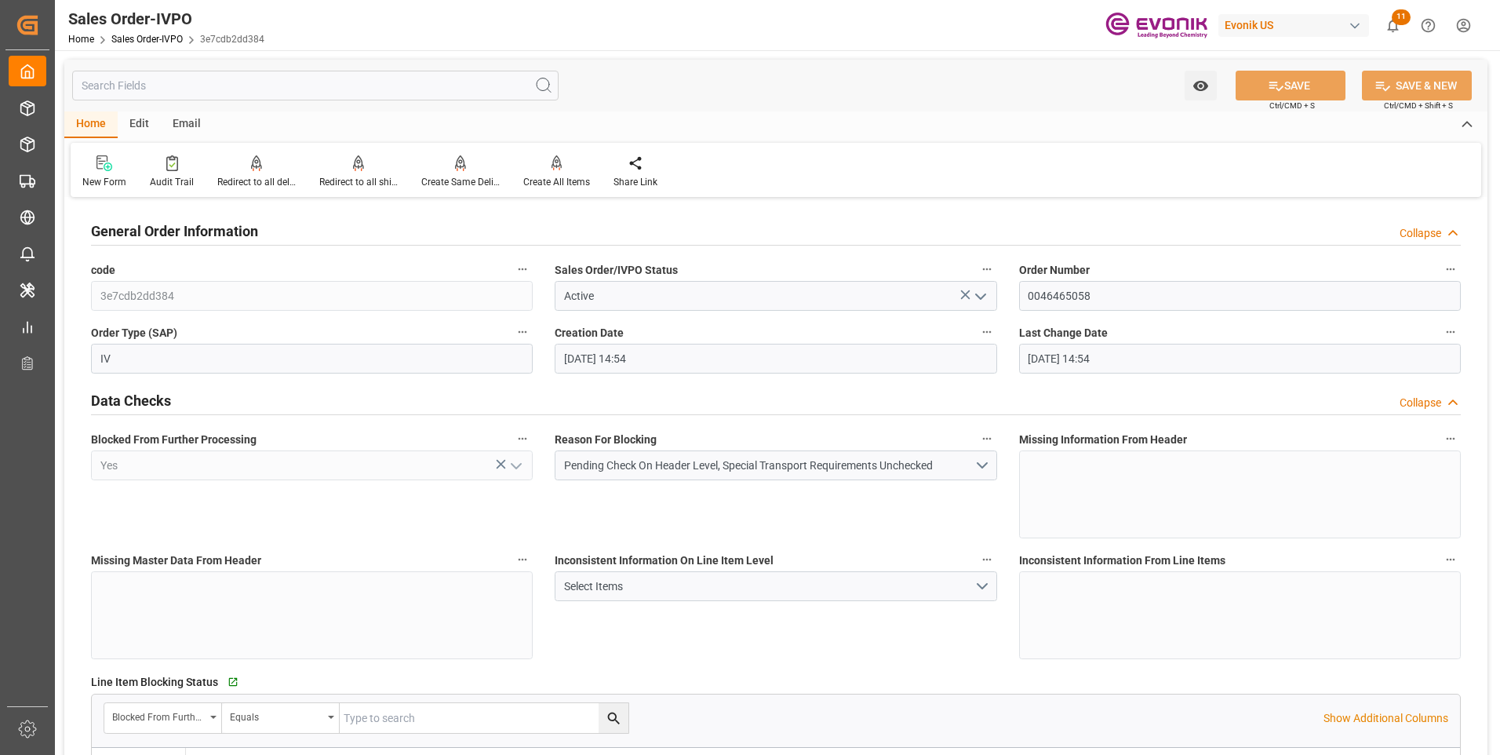
type input "08-14-2025 14:54"
type input "2137.86"
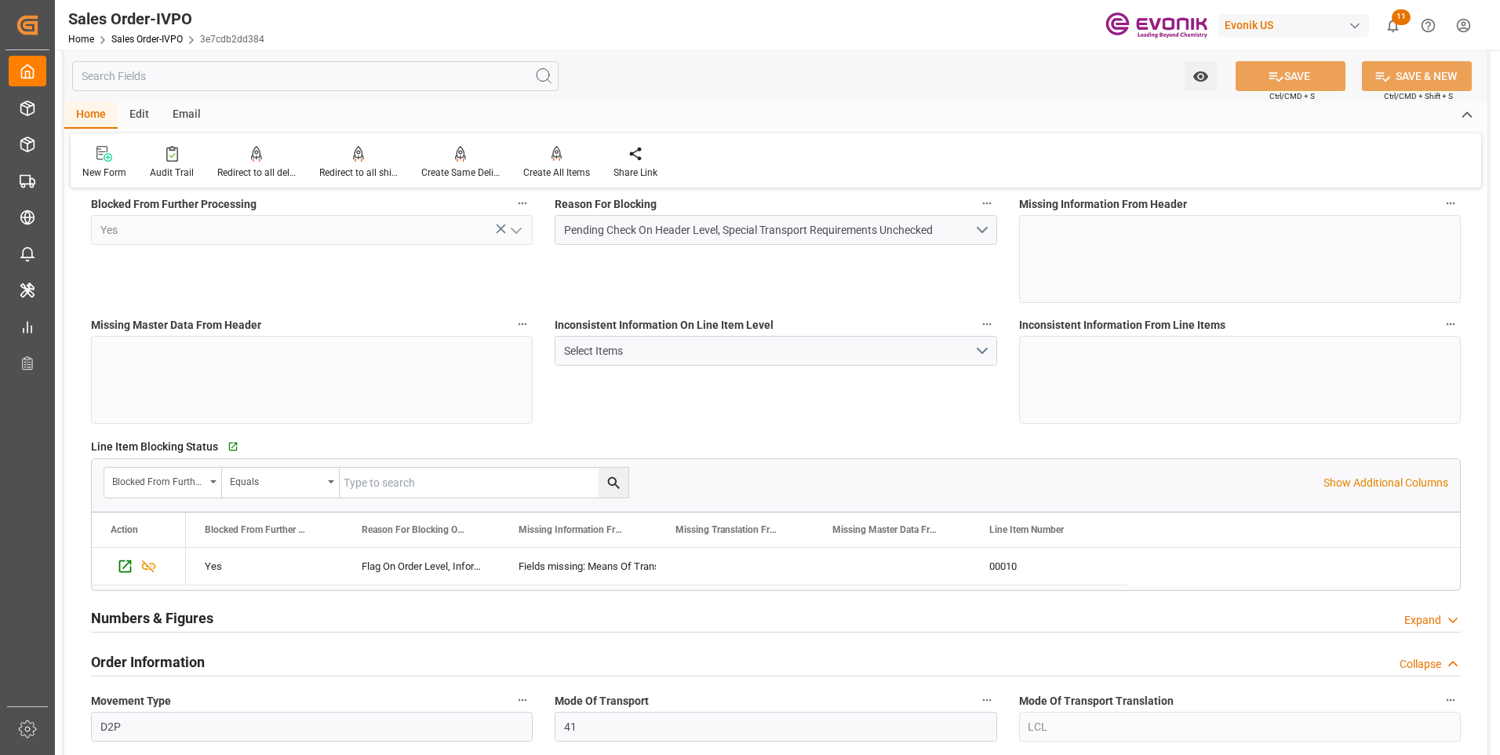
scroll to position [392, 0]
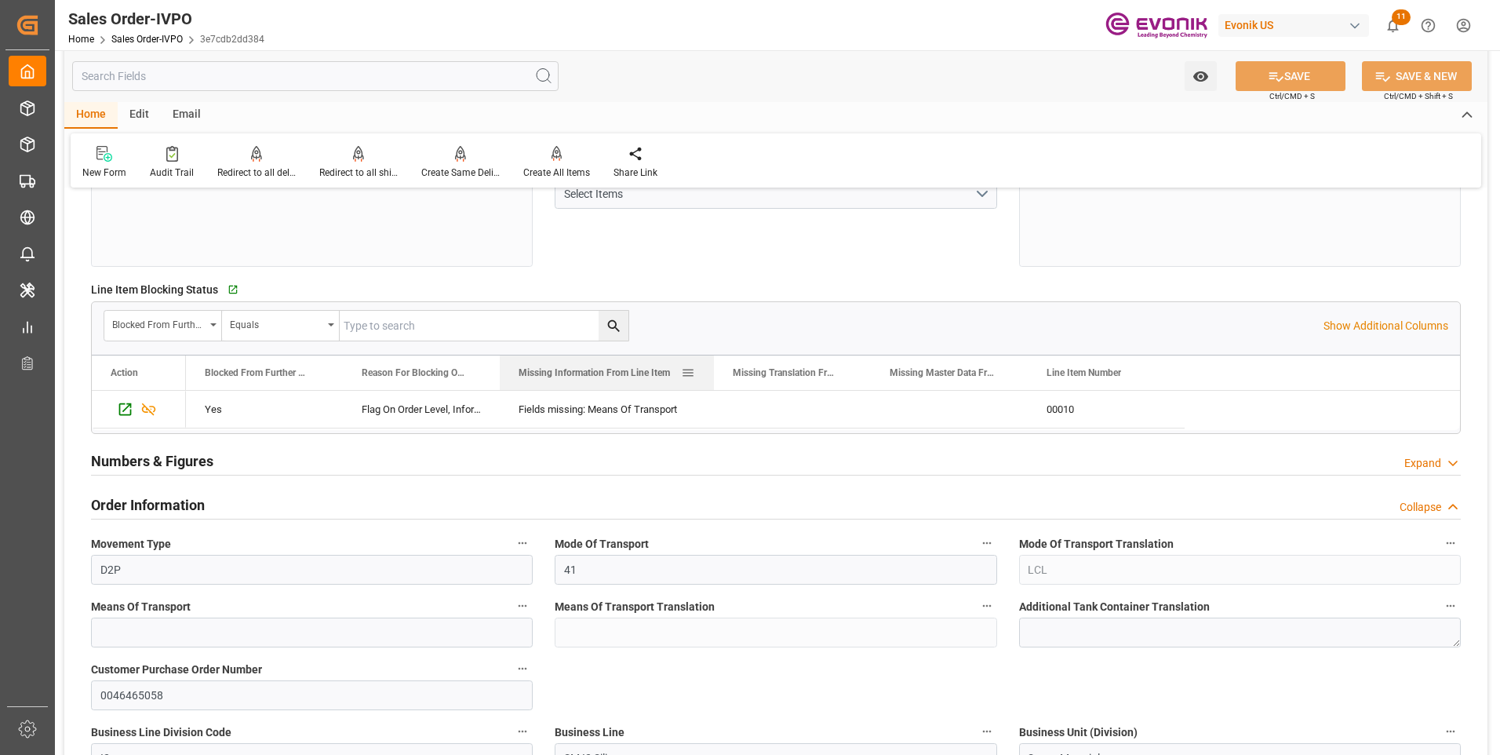
drag, startPoint x: 654, startPoint y: 369, endPoint x: 710, endPoint y: 374, distance: 56.8
click at [711, 374] on div at bounding box center [714, 372] width 6 height 35
click at [911, 67] on div "Watch Option SAVE Ctrl/CMD + S SAVE & NEW Ctrl/CMD + Shift + S" at bounding box center [775, 76] width 1423 height 52
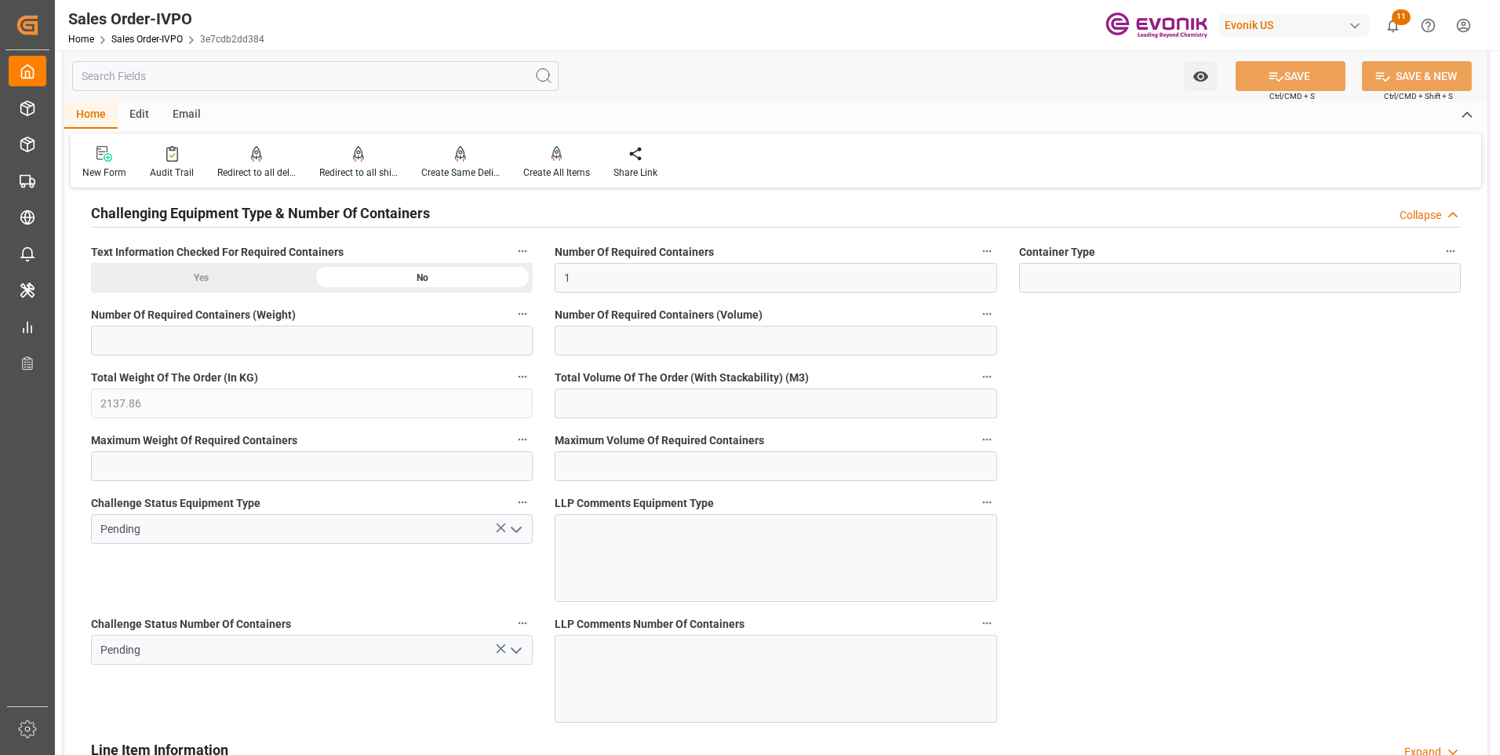
scroll to position [3061, 0]
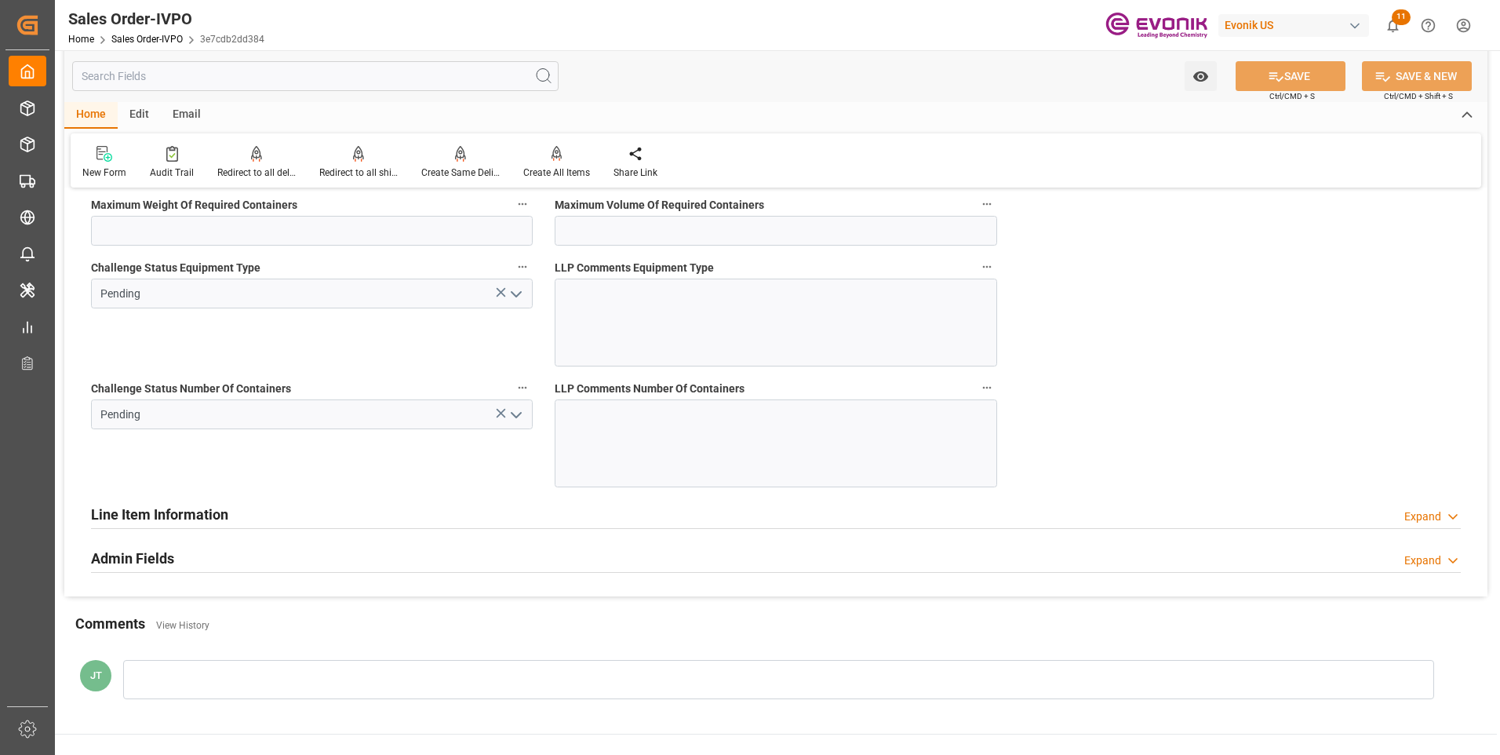
click at [239, 518] on div "Line Item Information Expand" at bounding box center [776, 513] width 1370 height 30
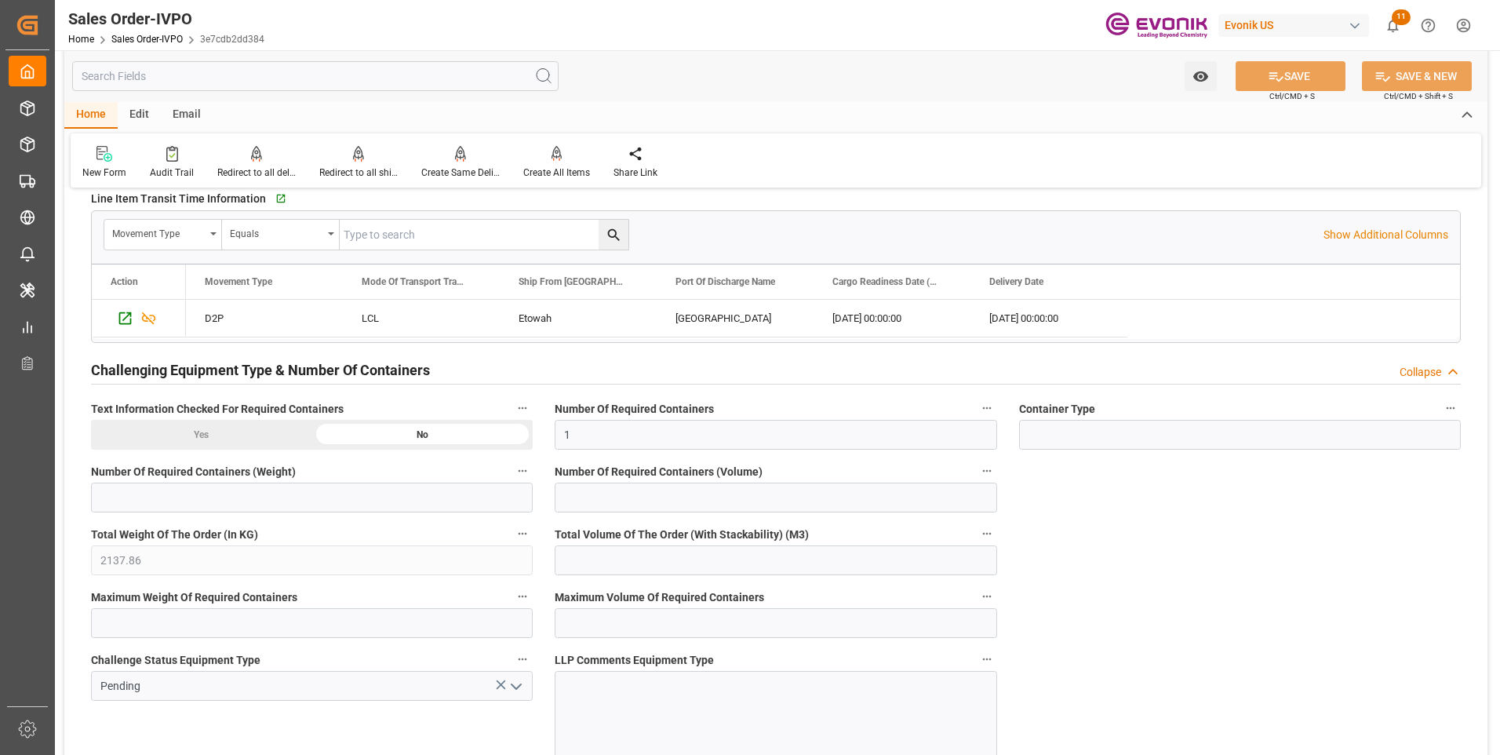
scroll to position [2512, 0]
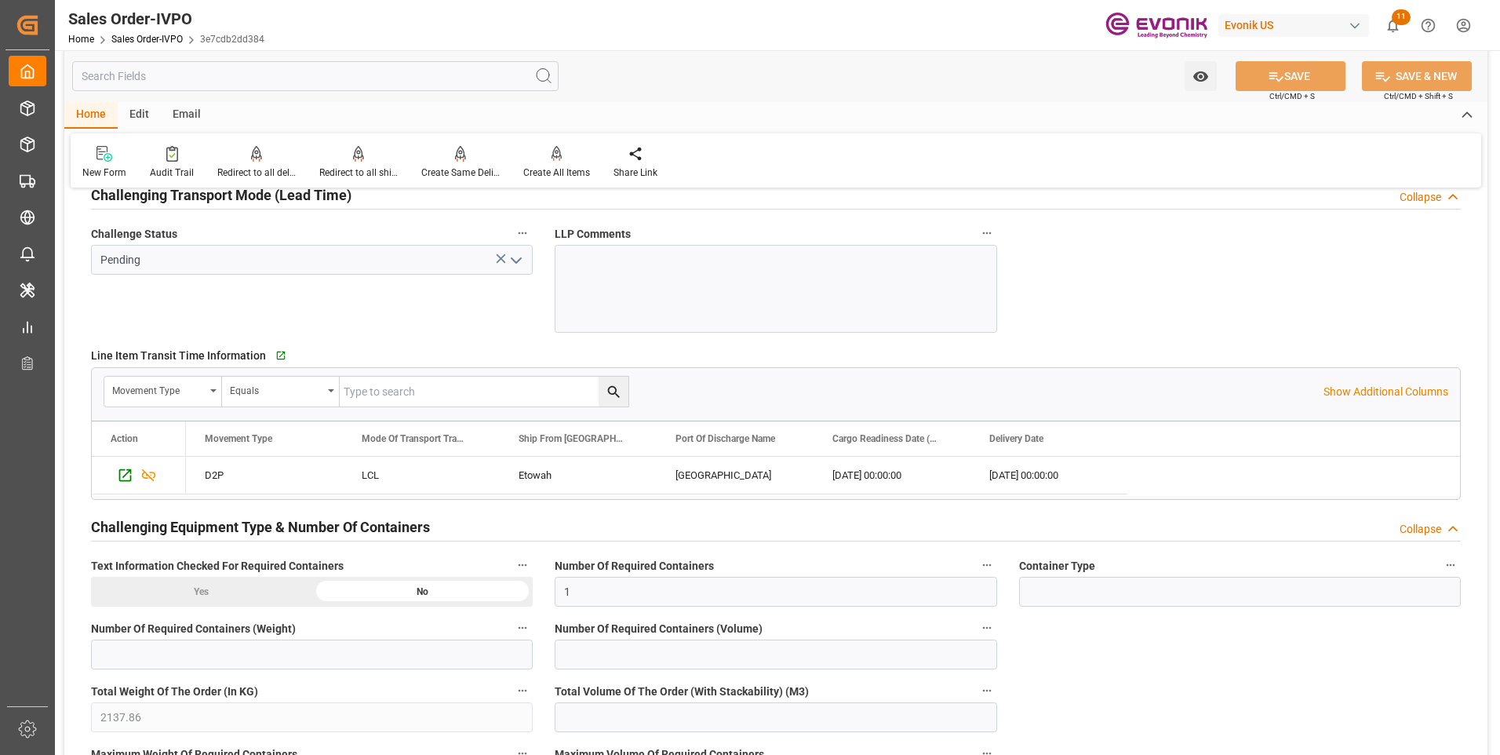
click at [900, 78] on div "Watch Option SAVE Ctrl/CMD + S SAVE & NEW Ctrl/CMD + Shift + S" at bounding box center [775, 76] width 1423 height 52
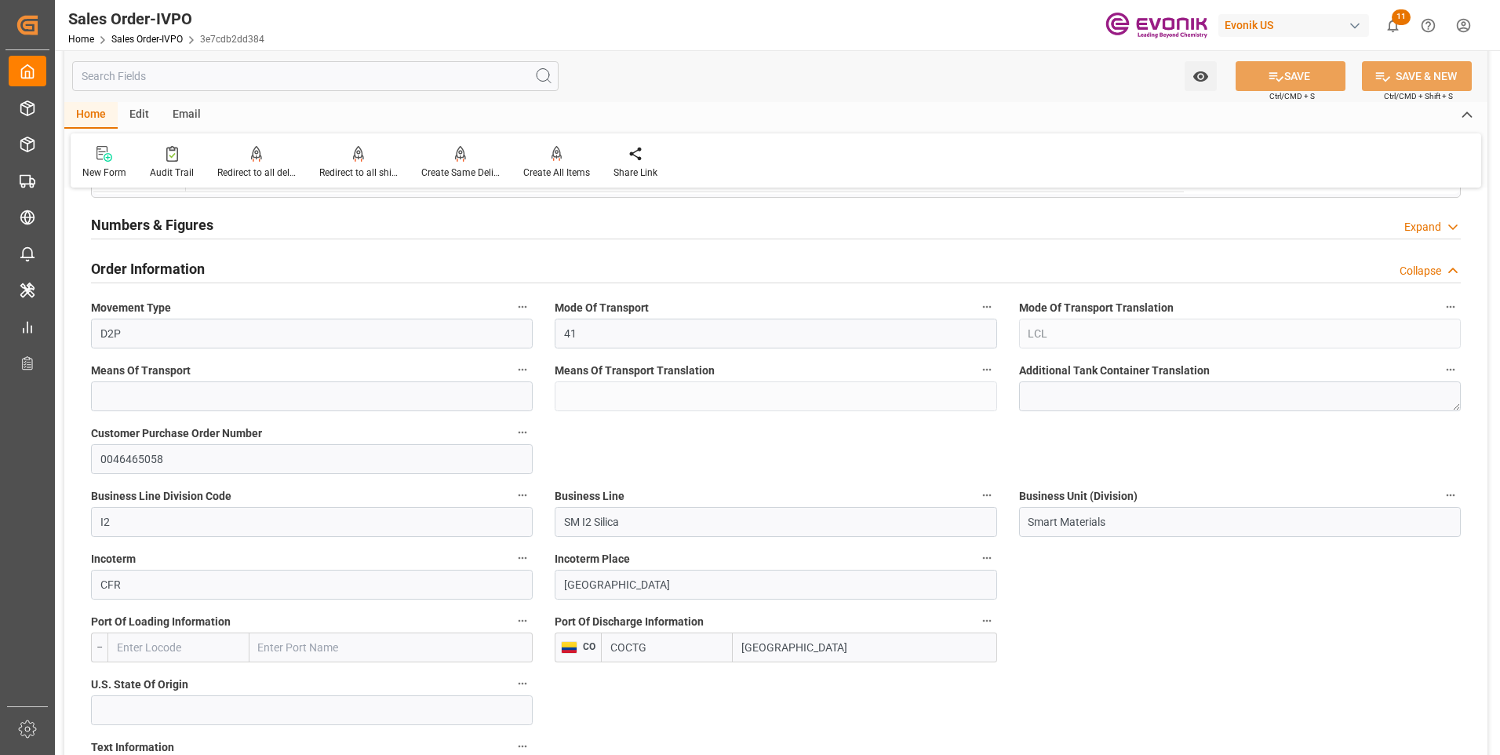
scroll to position [864, 0]
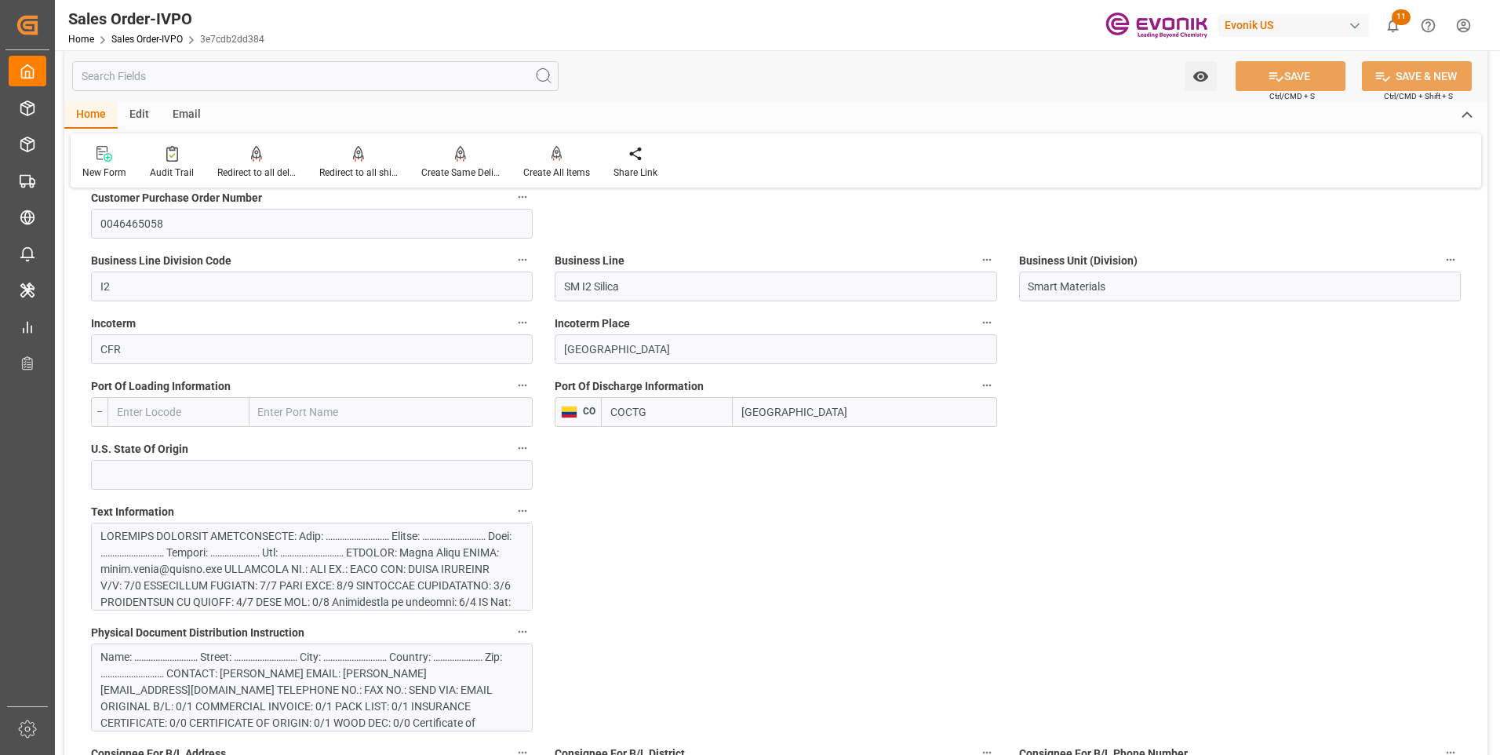
click at [268, 541] on div at bounding box center [305, 693] width 411 height 330
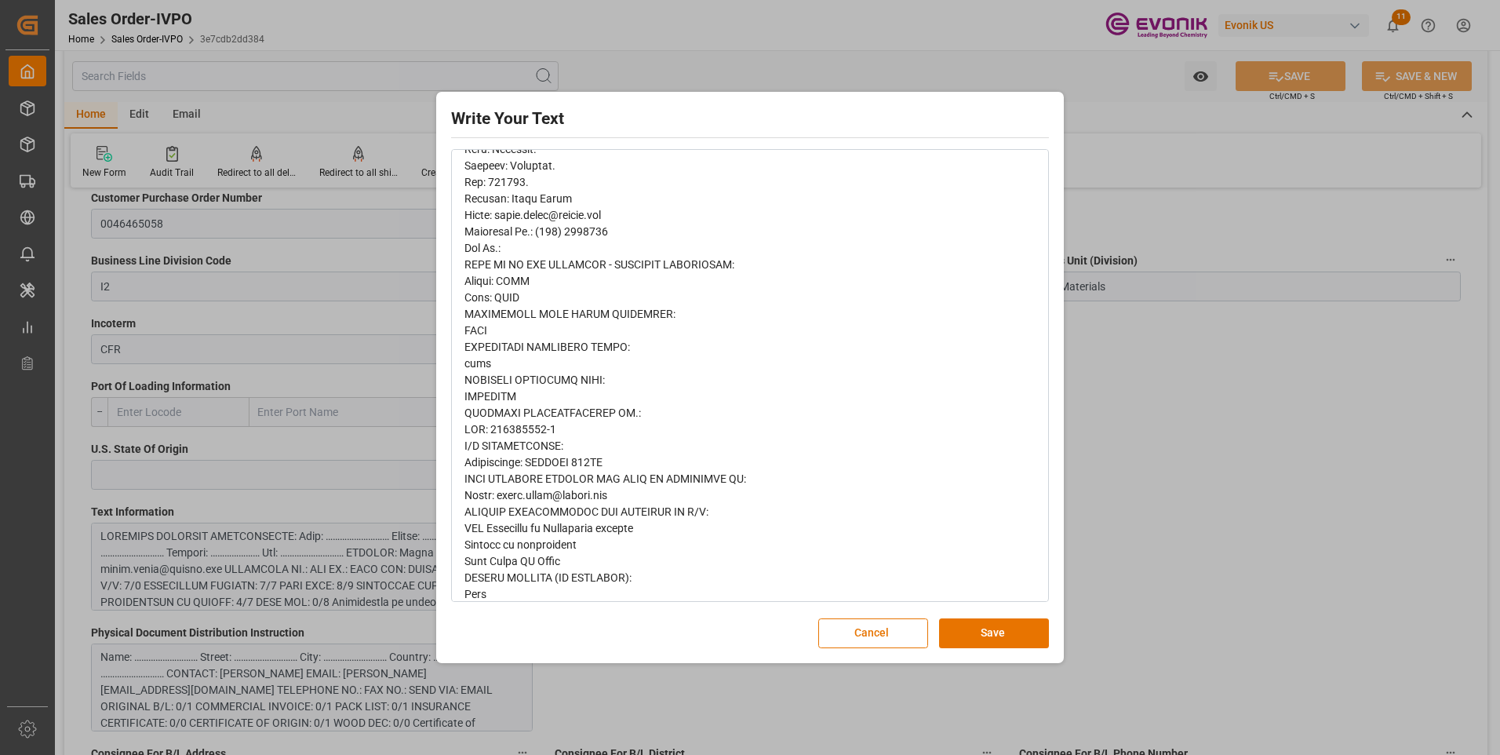
scroll to position [641, 0]
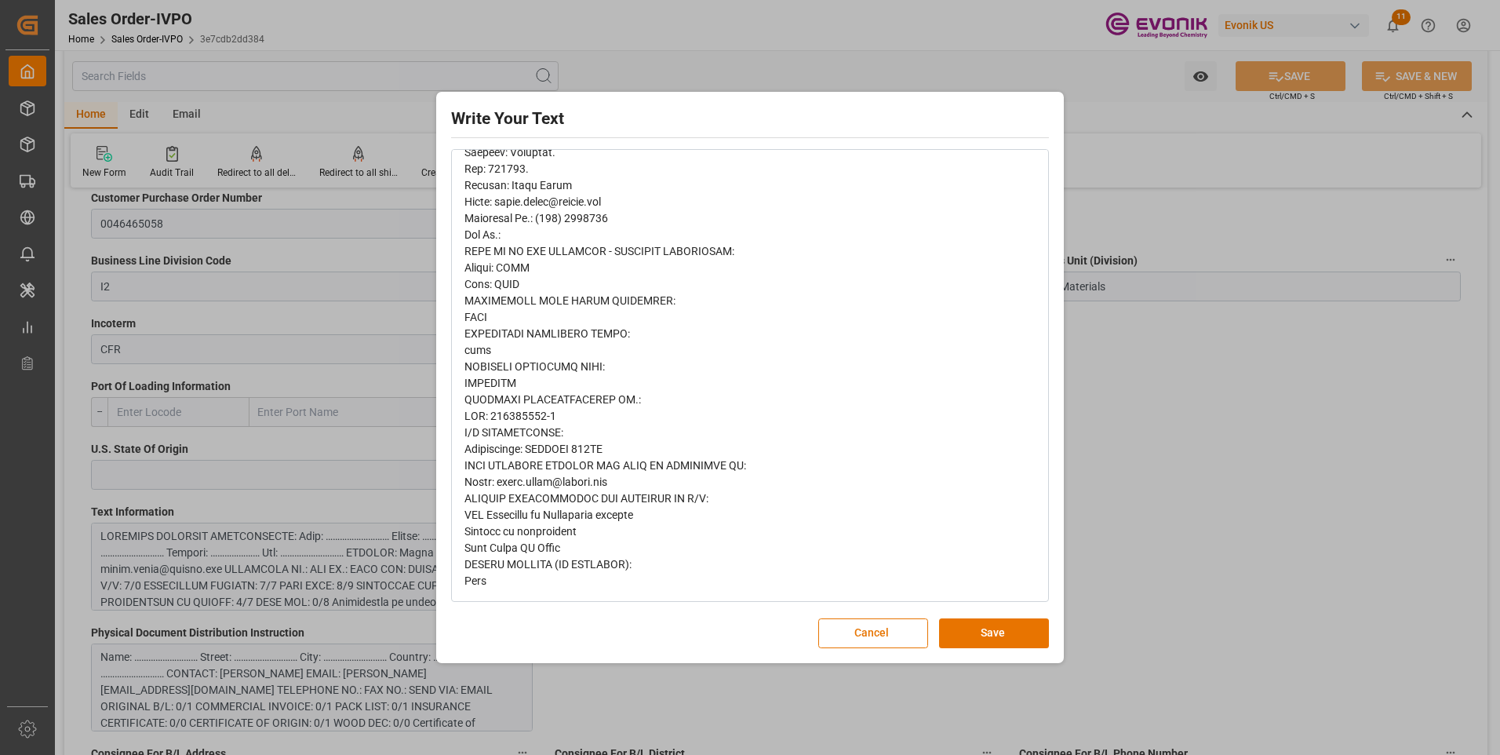
click at [761, 20] on div "Write Your Text Normal 14 Font Cancel Save" at bounding box center [750, 377] width 1500 height 755
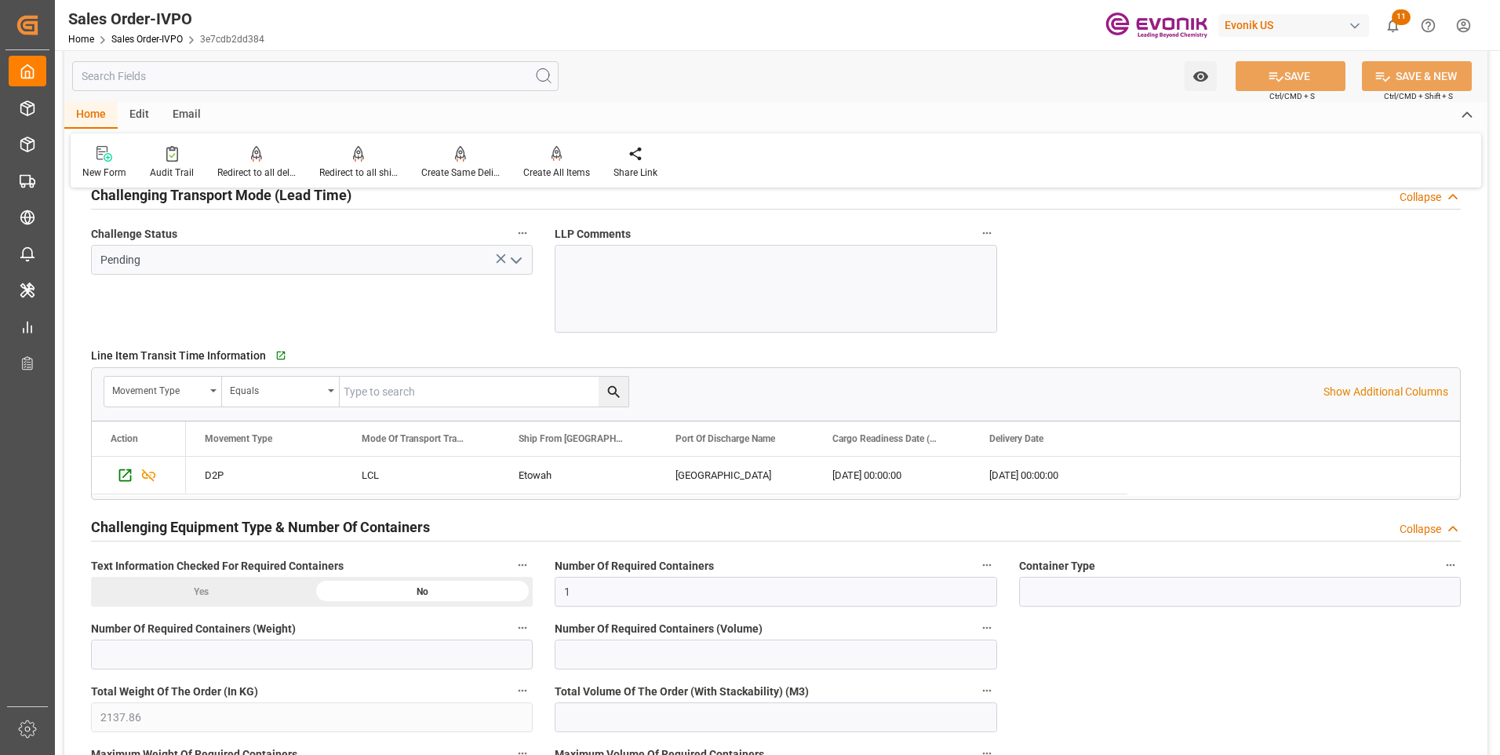
scroll to position [2276, 0]
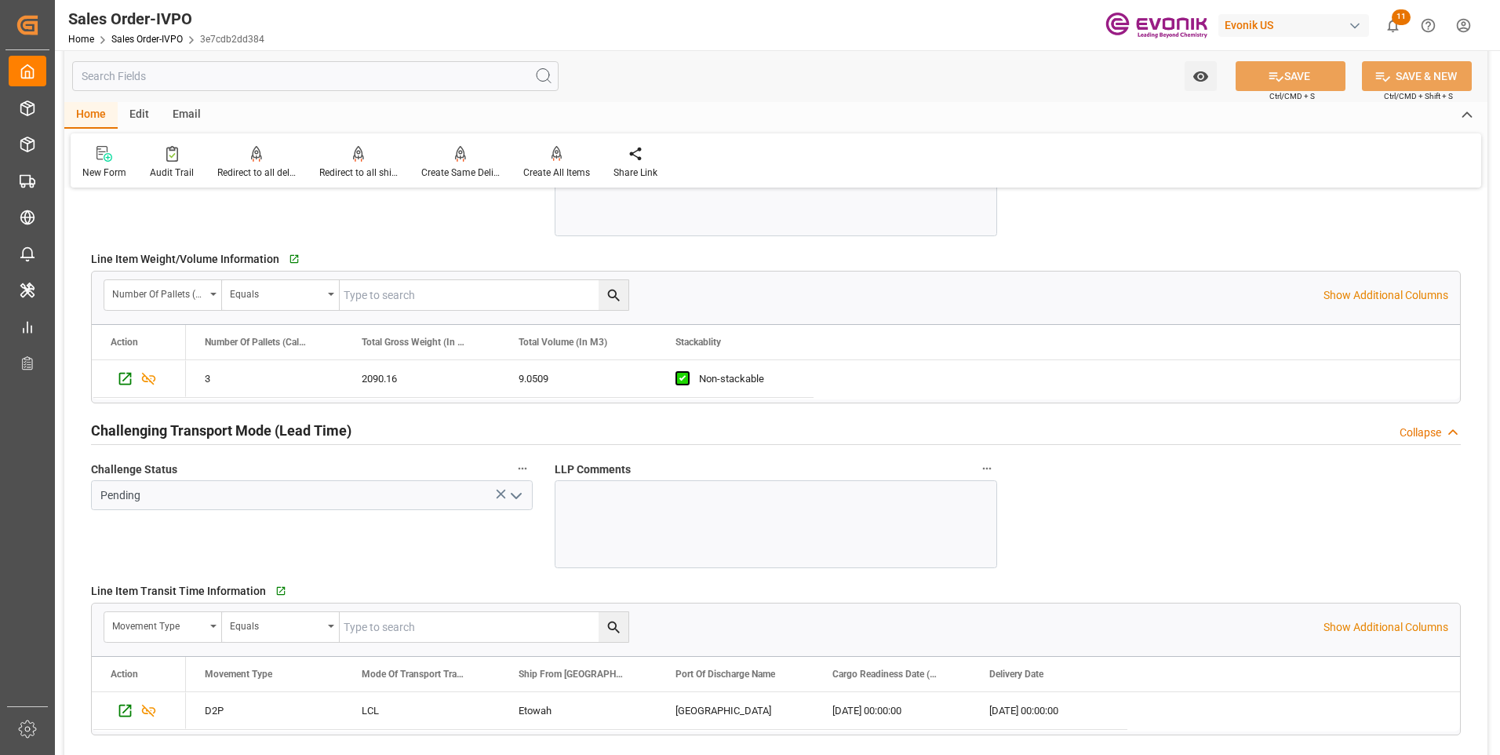
click at [595, 535] on div at bounding box center [776, 524] width 442 height 88
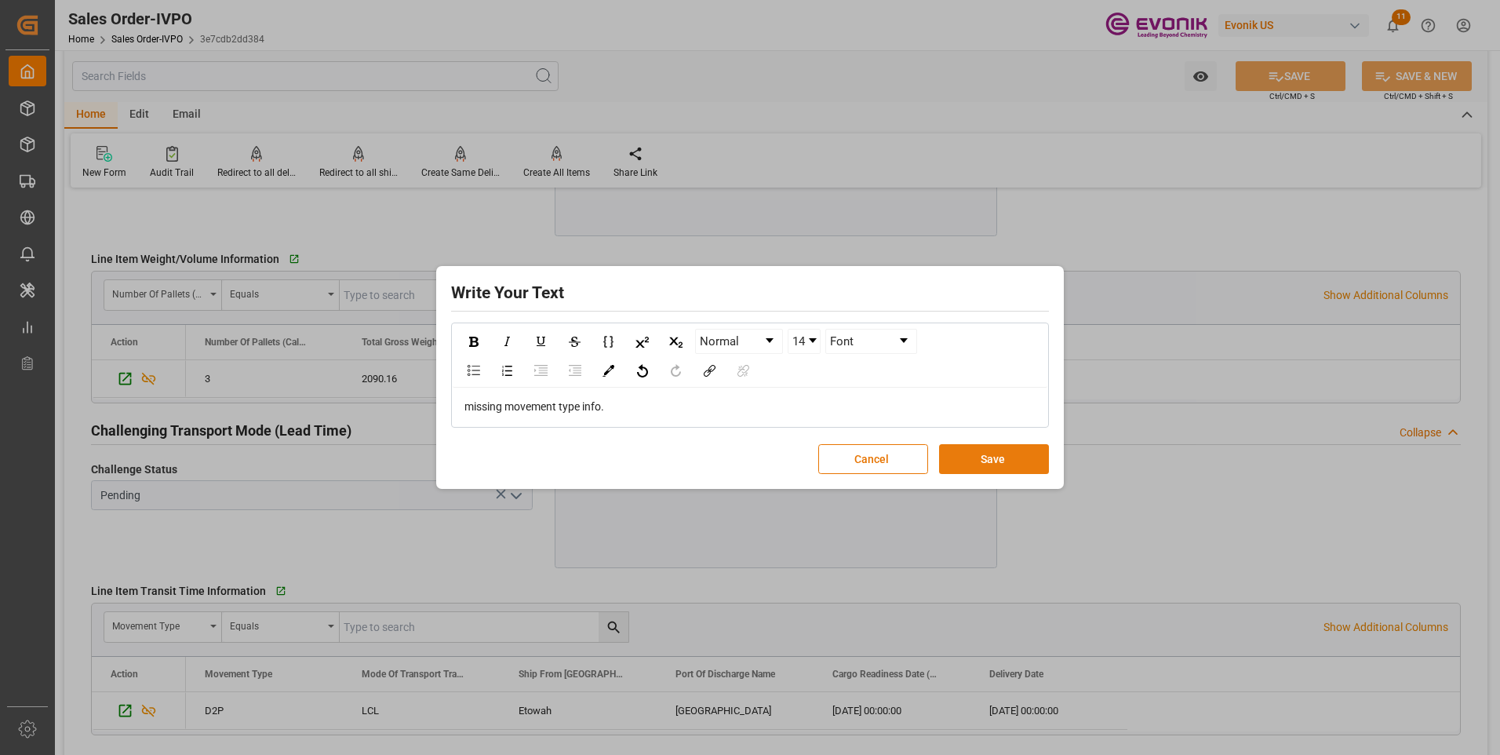
click at [978, 449] on button "Save" at bounding box center [994, 459] width 110 height 30
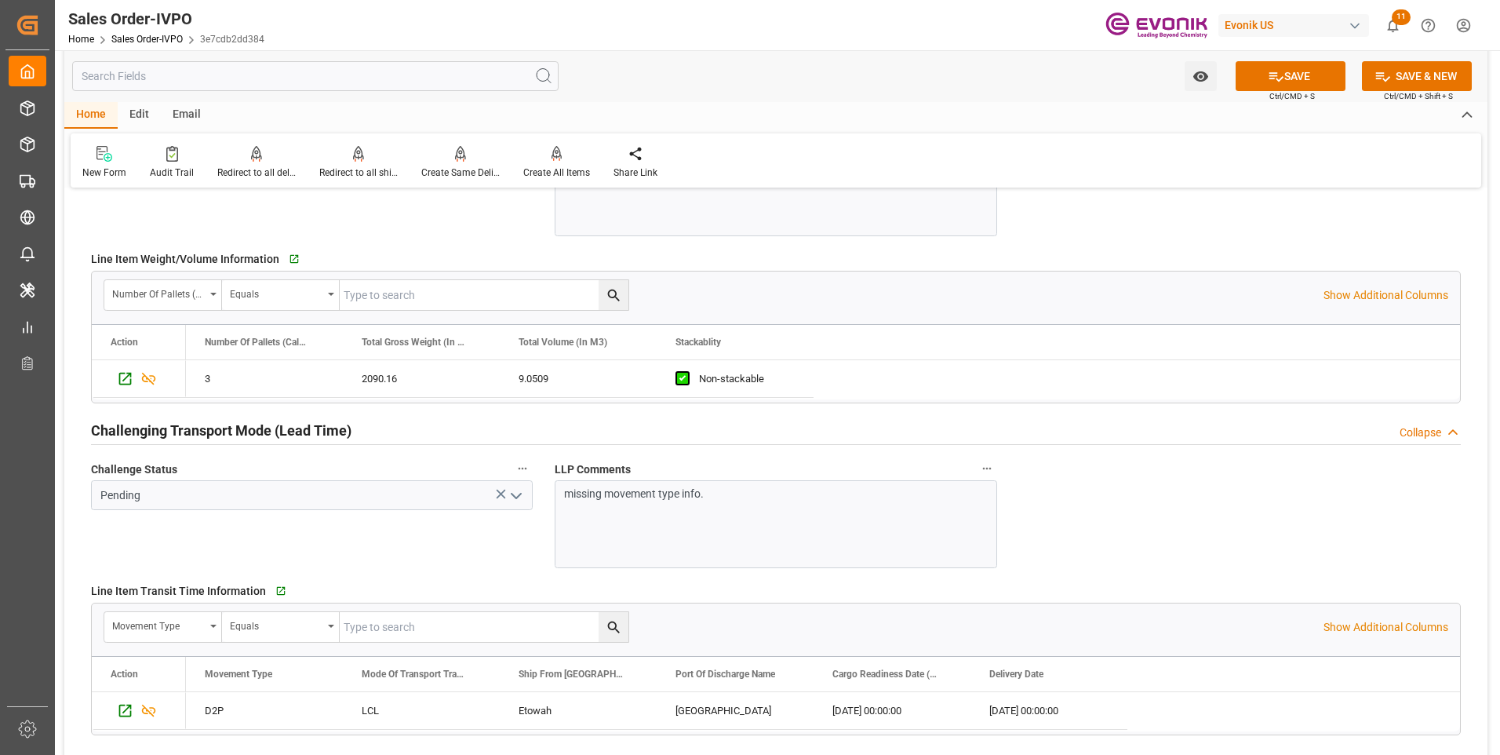
click at [1286, 60] on div "Watch Option SAVE Ctrl/CMD + S SAVE & NEW Ctrl/CMD + Shift + S" at bounding box center [775, 76] width 1423 height 52
click at [1290, 71] on button "SAVE" at bounding box center [1291, 76] width 110 height 30
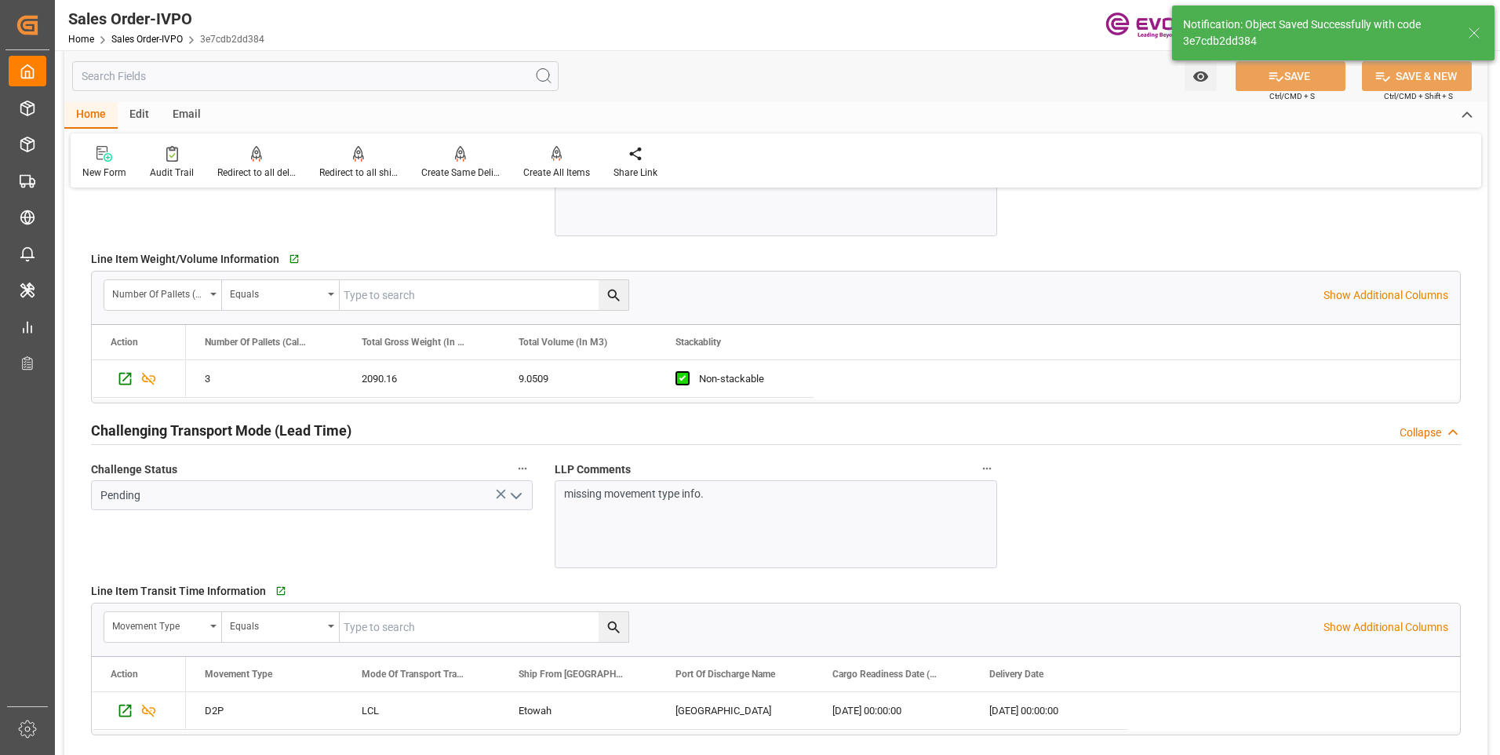
type input "08-15-2025 23:29"
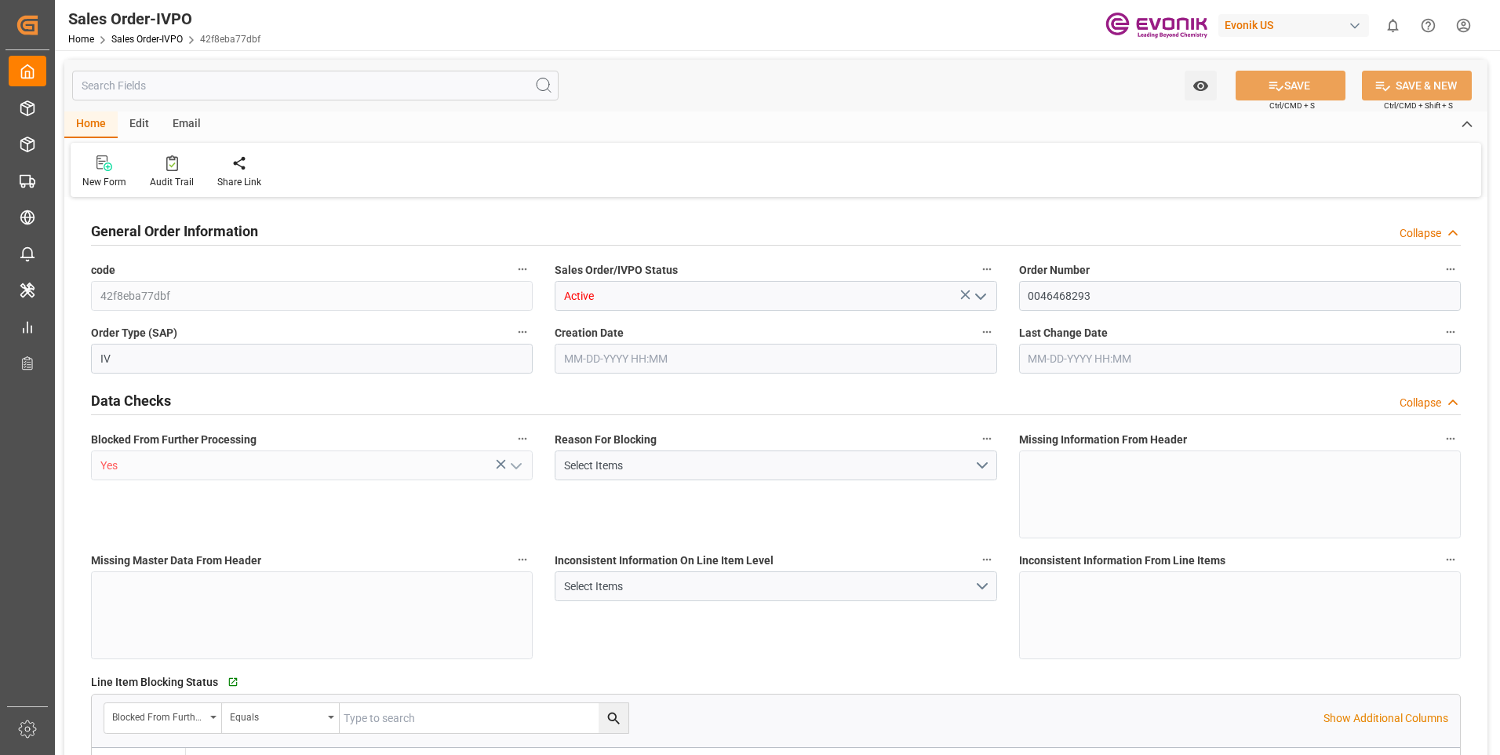
type input "BRSSZ"
type input "0"
type input "1"
type input "455"
type input "08-14-2025 12:35"
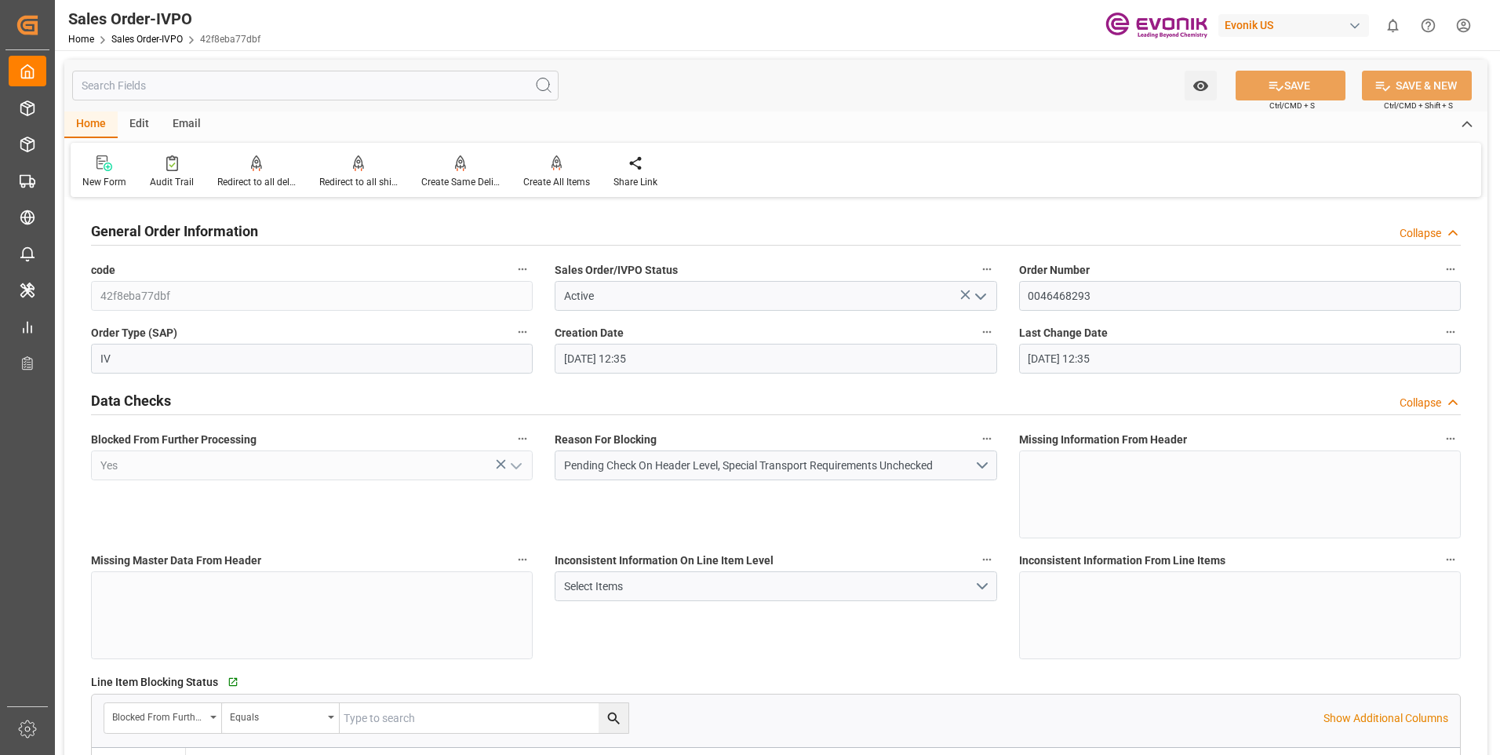
type input "08-14-2025 12:35"
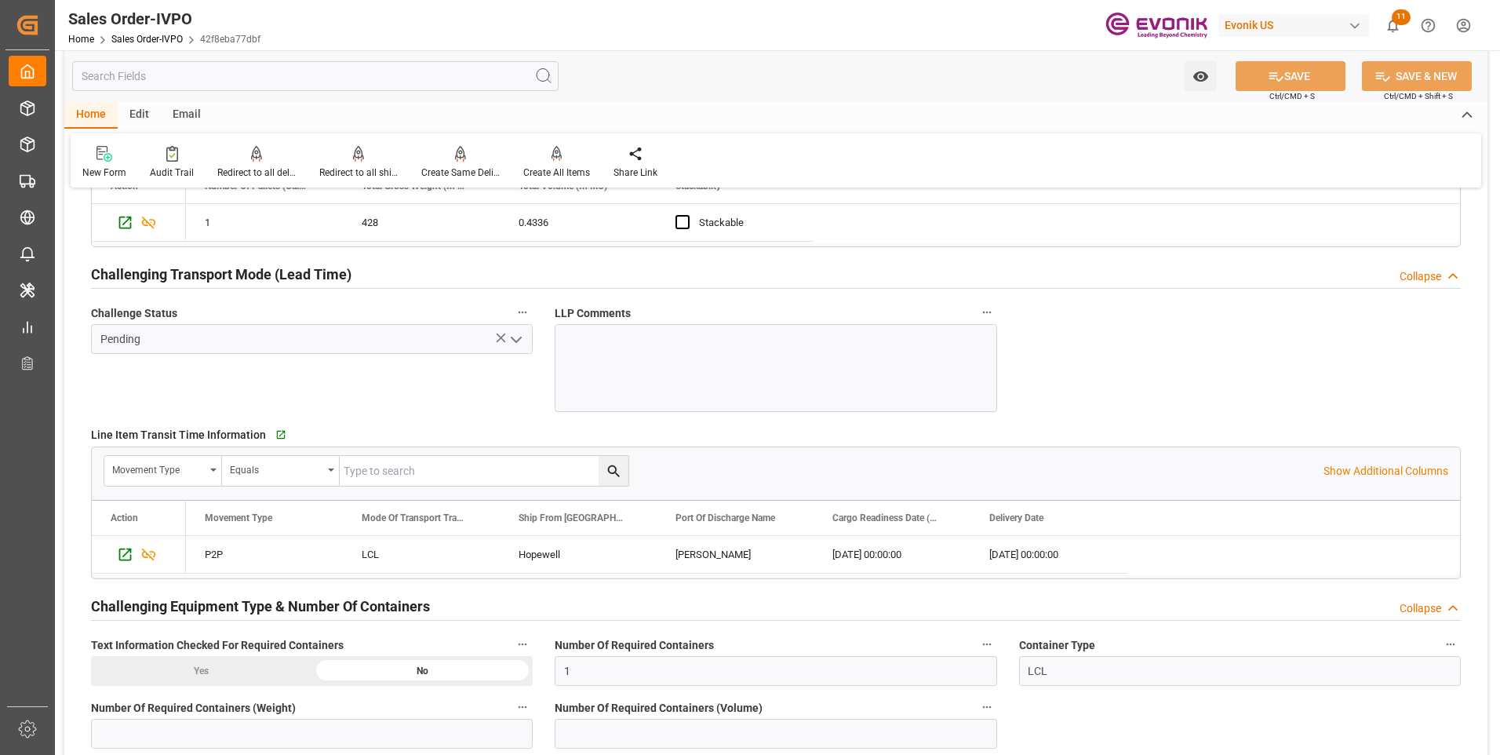
scroll to position [2511, 0]
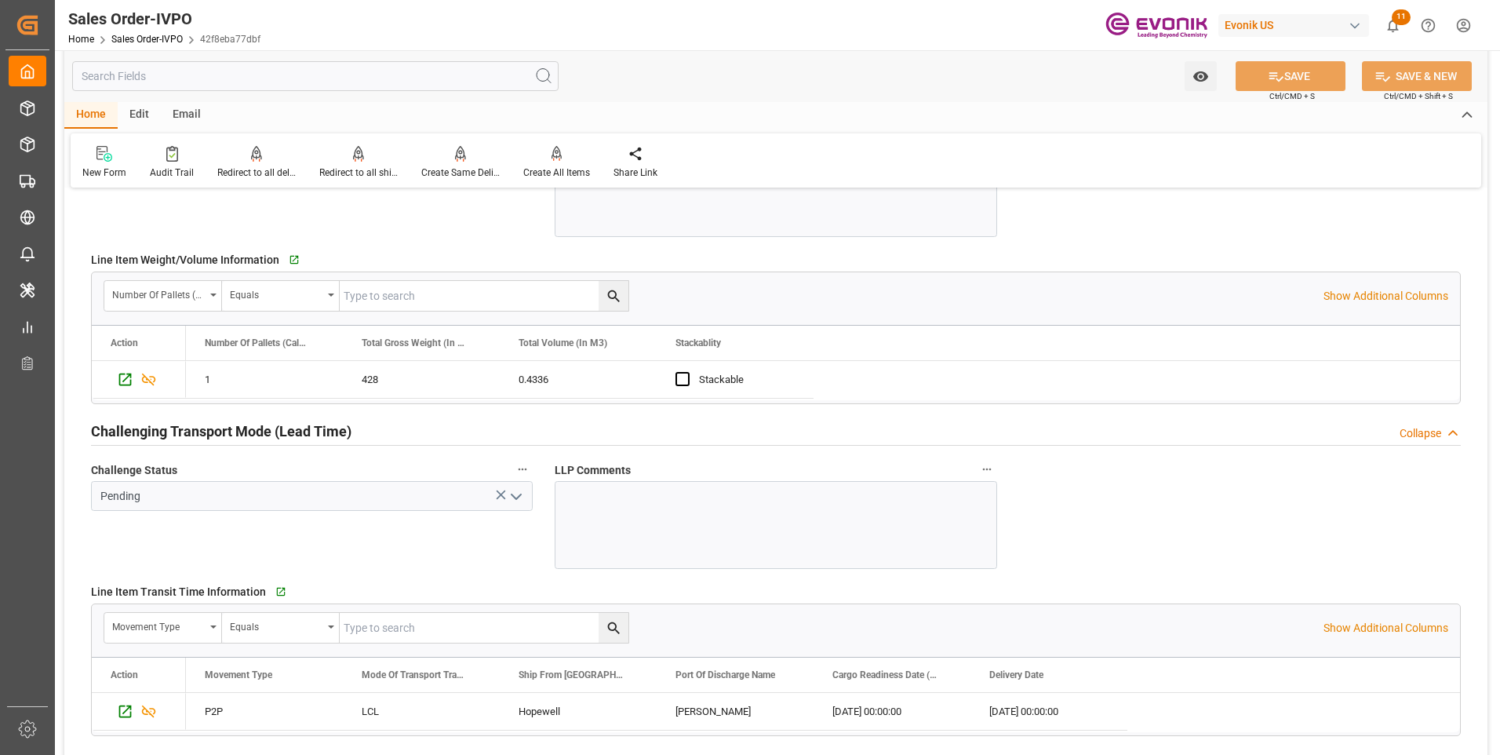
scroll to position [2354, 0]
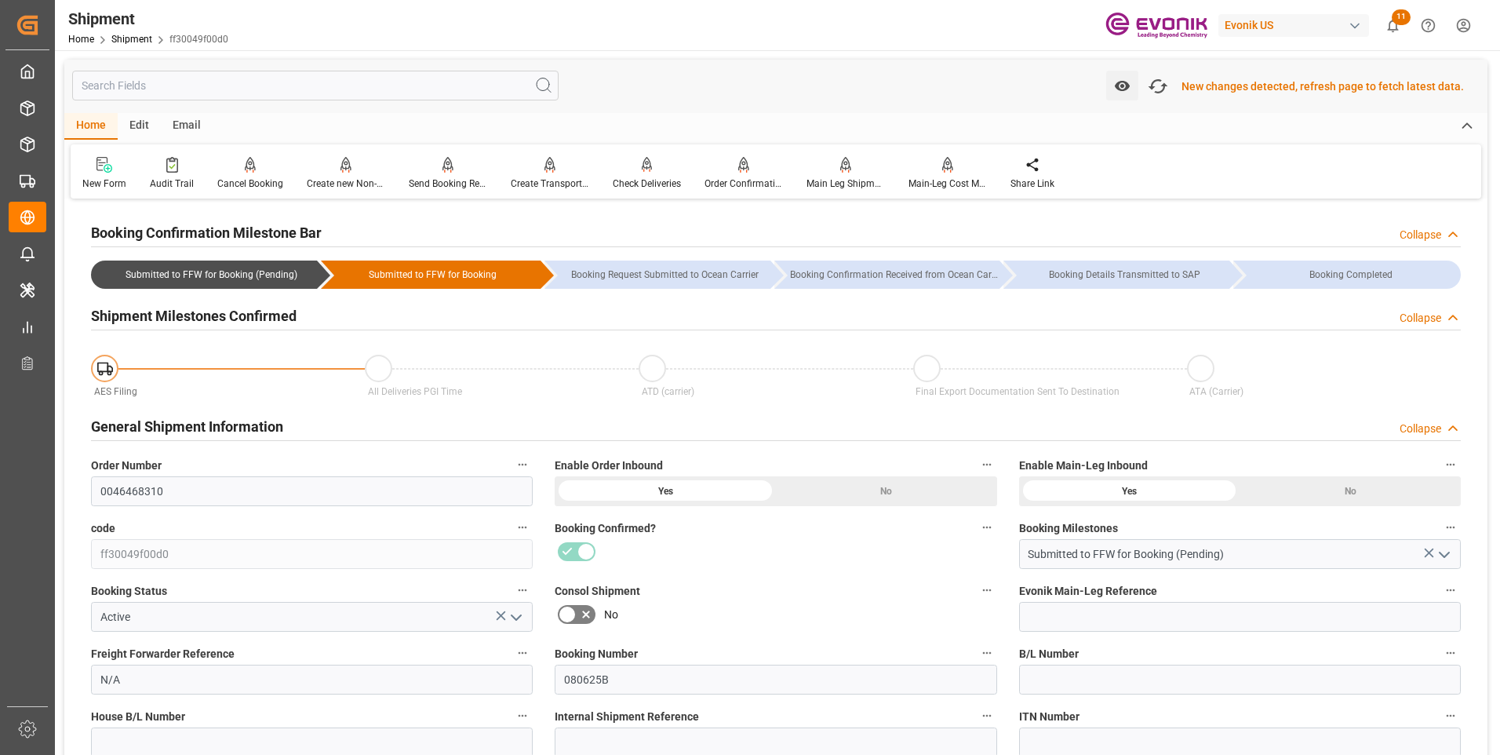
scroll to position [282, 0]
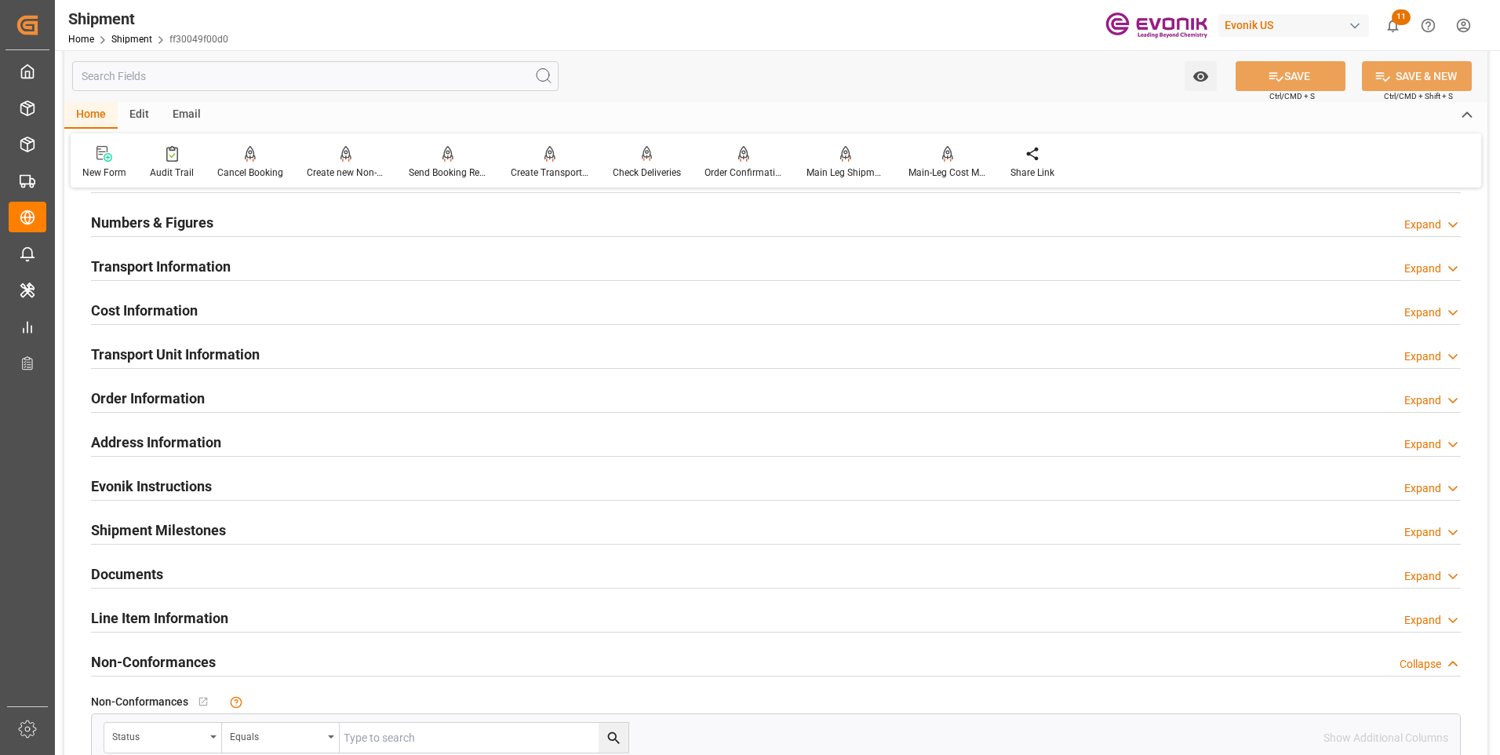
scroll to position [835, 0]
